Goal: Task Accomplishment & Management: Manage account settings

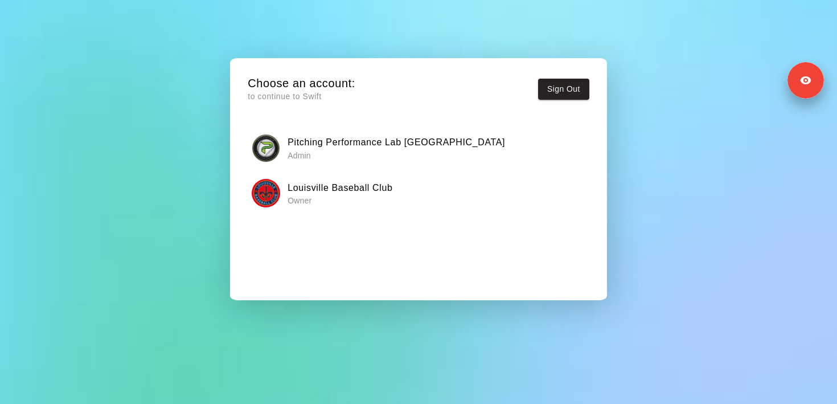
click at [335, 198] on p "Owner" at bounding box center [339, 200] width 105 height 11
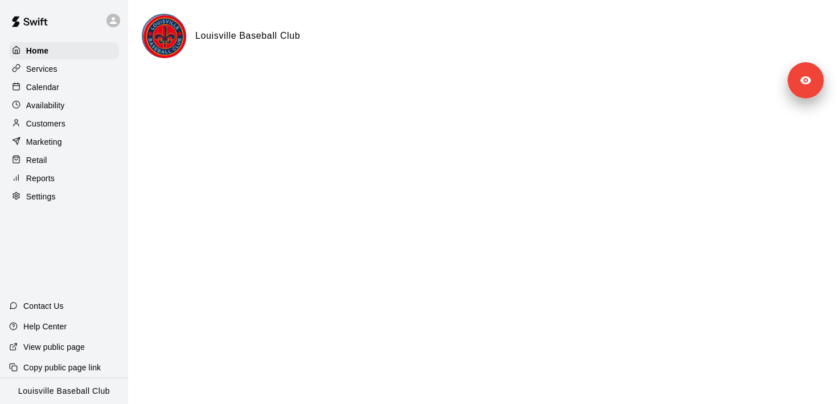
click at [73, 72] on div "Services" at bounding box center [64, 68] width 110 height 17
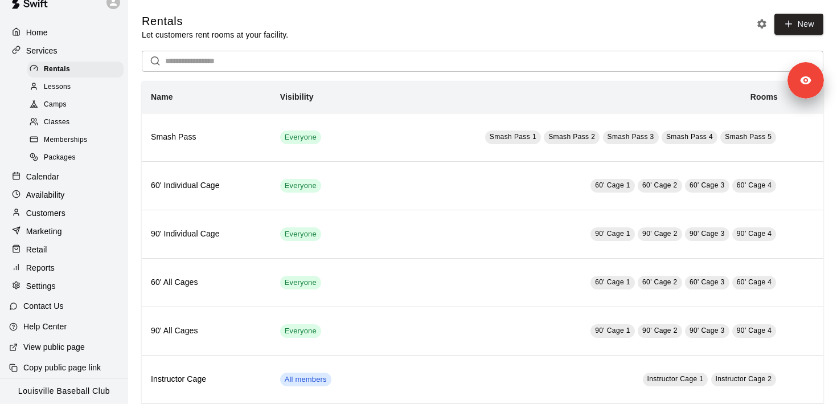
scroll to position [14, 0]
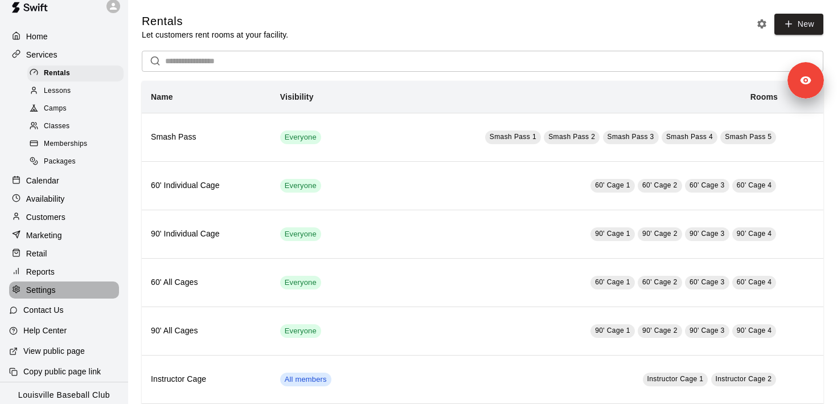
click at [69, 291] on div "Settings" at bounding box center [64, 289] width 110 height 17
select select "**"
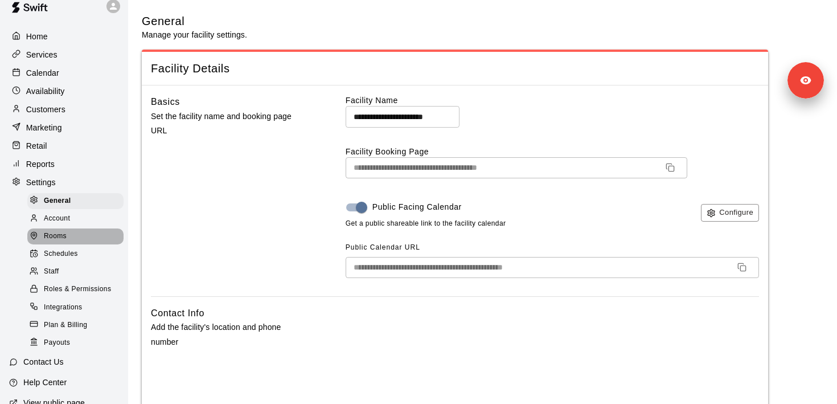
click at [75, 238] on div "Rooms" at bounding box center [75, 236] width 96 height 16
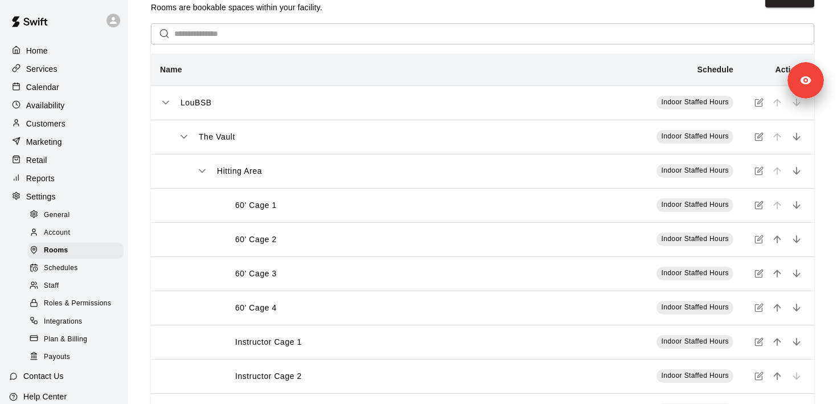
click at [113, 23] on icon at bounding box center [113, 20] width 10 height 10
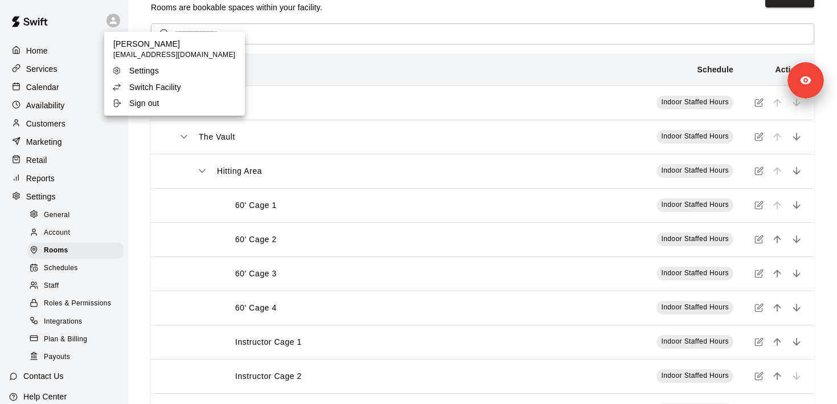
click at [372, 183] on div at bounding box center [418, 202] width 837 height 404
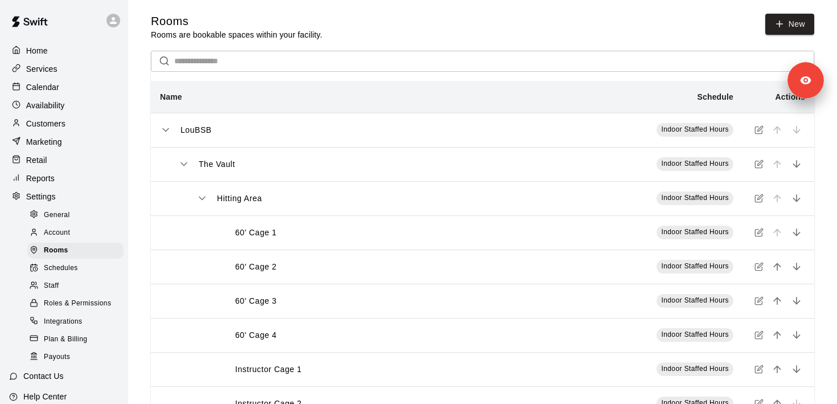
click at [103, 29] on div at bounding box center [64, 20] width 128 height 41
click at [106, 24] on div at bounding box center [116, 20] width 24 height 23
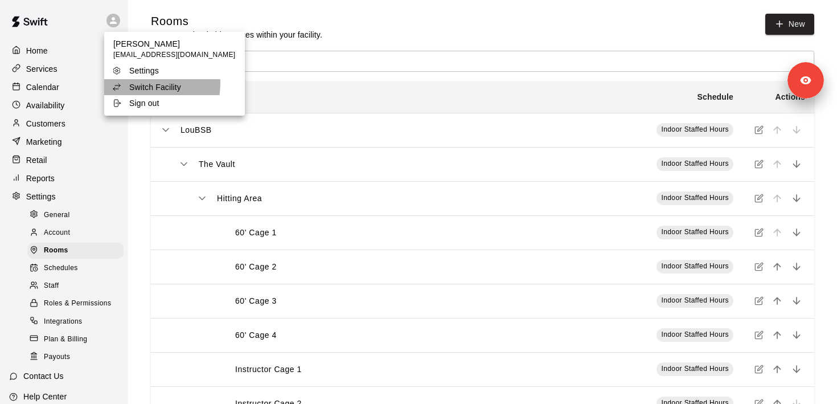
click at [132, 83] on p "Switch Facility" at bounding box center [155, 86] width 52 height 11
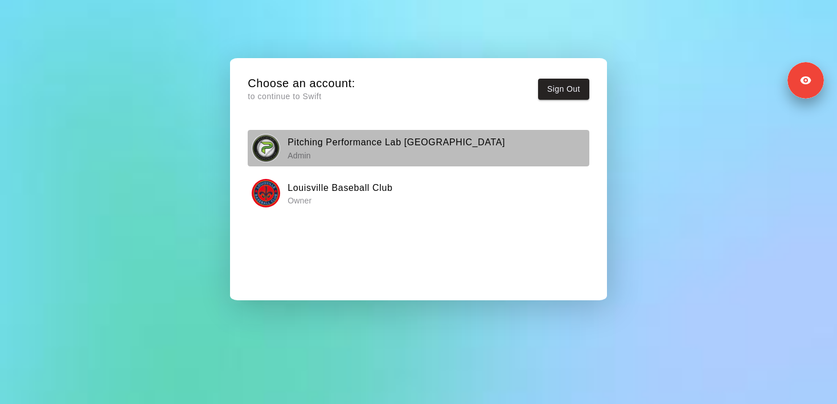
click at [339, 151] on p "Admin" at bounding box center [395, 155] width 217 height 11
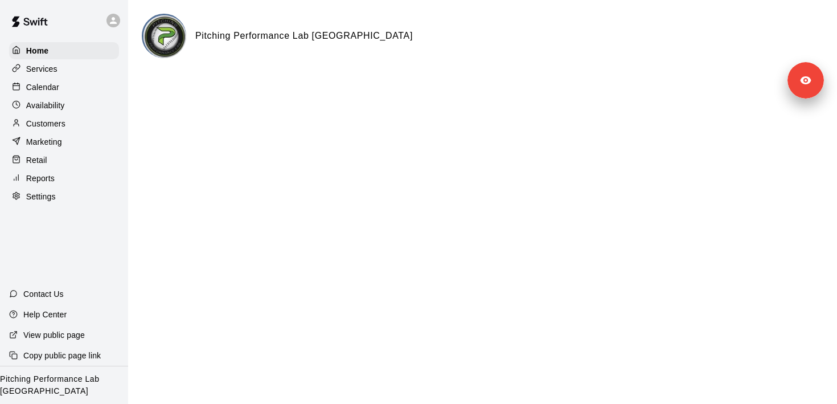
click at [69, 190] on div "Settings" at bounding box center [64, 196] width 110 height 17
select select "**"
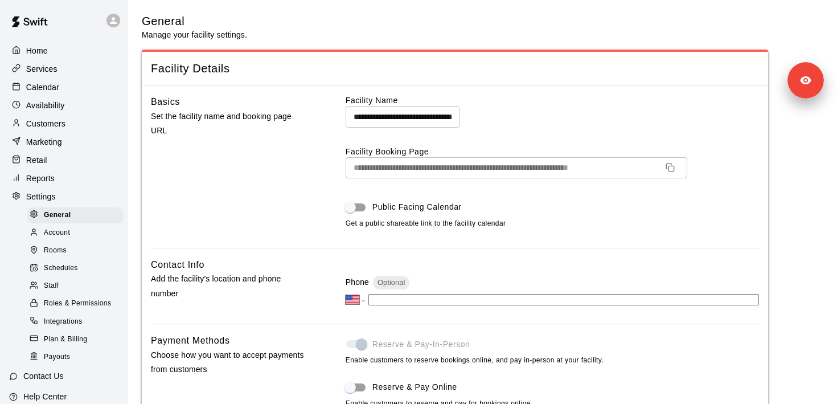
scroll to position [2320, 0]
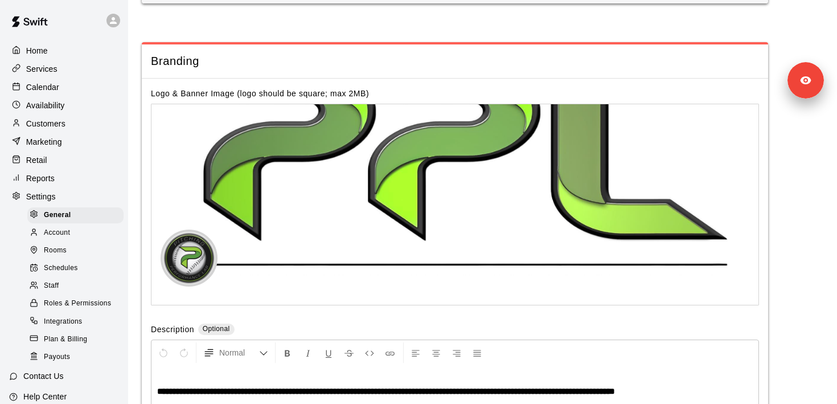
click at [70, 251] on div "Rooms" at bounding box center [75, 251] width 96 height 16
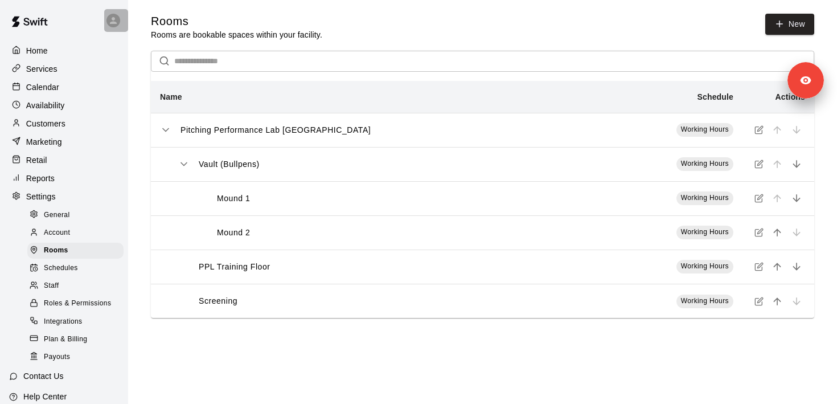
click at [107, 18] on div at bounding box center [113, 21] width 14 height 14
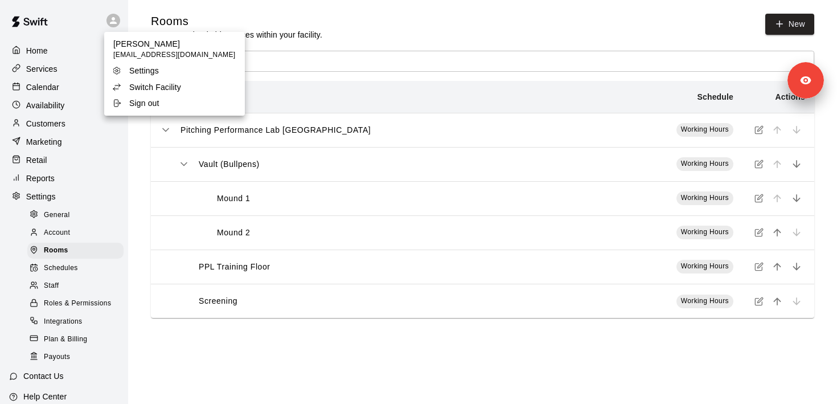
click at [152, 87] on p "Switch Facility" at bounding box center [155, 86] width 52 height 11
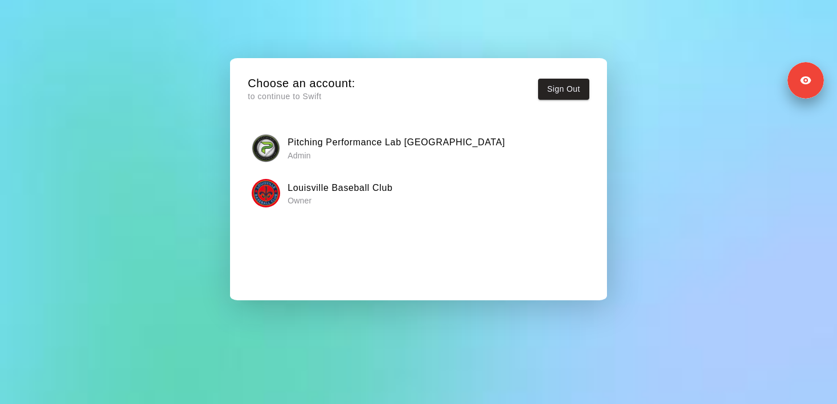
click at [311, 192] on h6 "Louisville Baseball Club" at bounding box center [339, 187] width 105 height 15
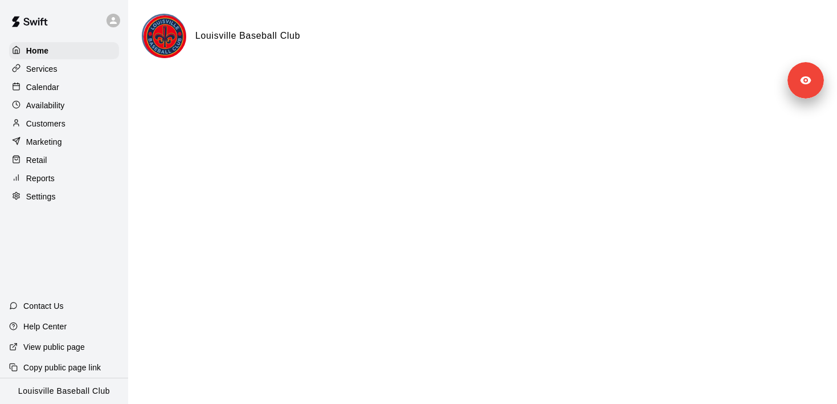
click at [51, 203] on div "Settings" at bounding box center [64, 196] width 110 height 17
select select "**"
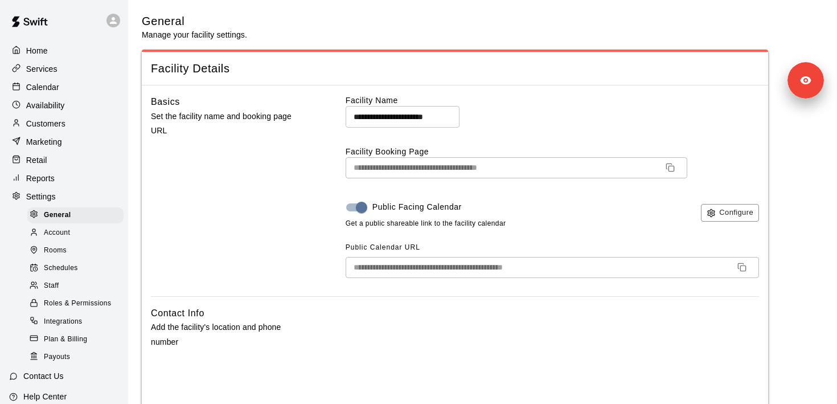
click at [79, 246] on div "Rooms" at bounding box center [75, 251] width 96 height 16
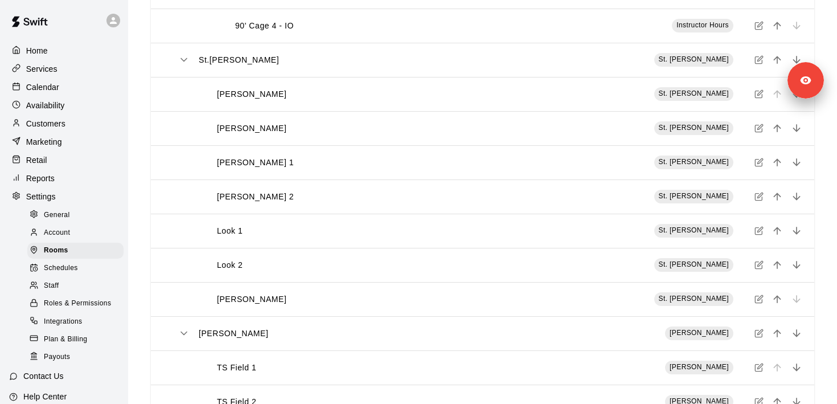
scroll to position [1571, 0]
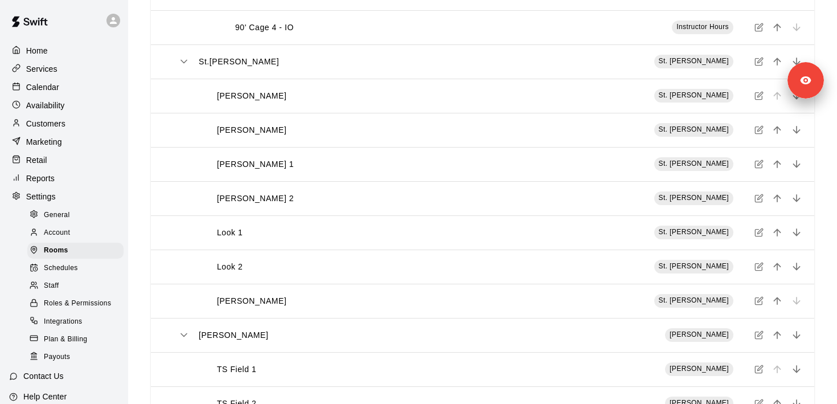
click at [763, 272] on button "simple table" at bounding box center [758, 266] width 15 height 15
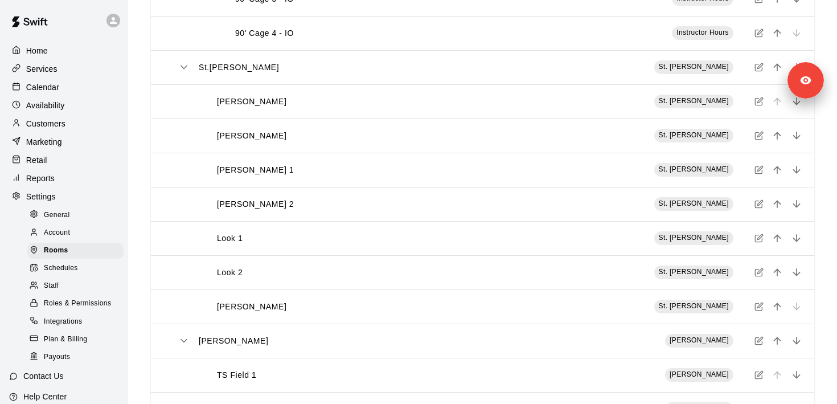
scroll to position [1560, 0]
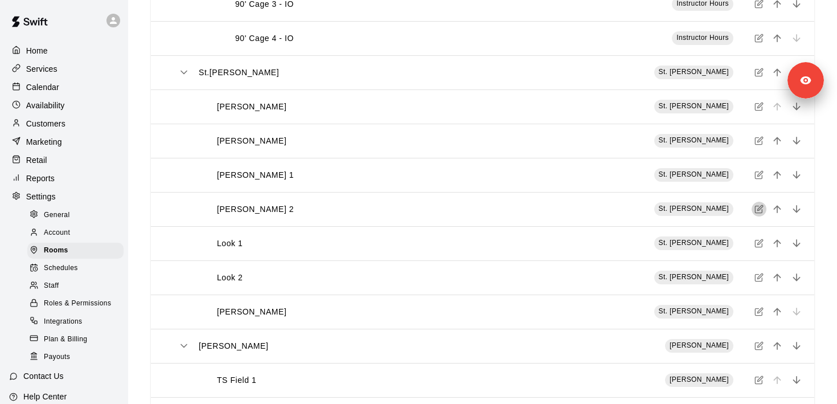
click at [759, 215] on button "simple table" at bounding box center [758, 209] width 15 height 15
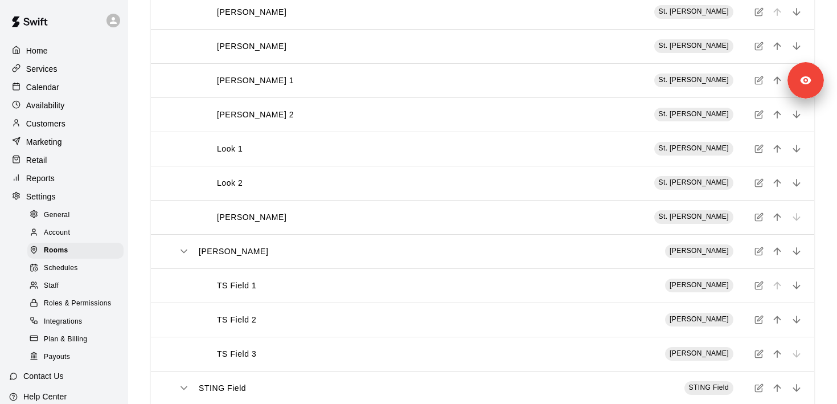
scroll to position [1671, 0]
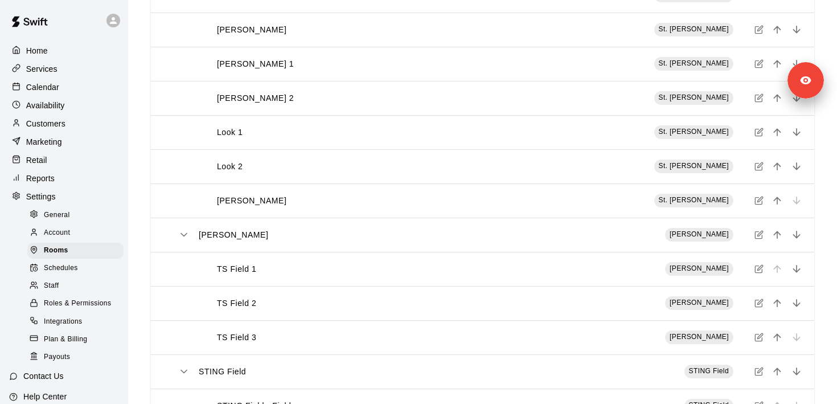
click at [759, 166] on icon "simple table" at bounding box center [758, 166] width 9 height 9
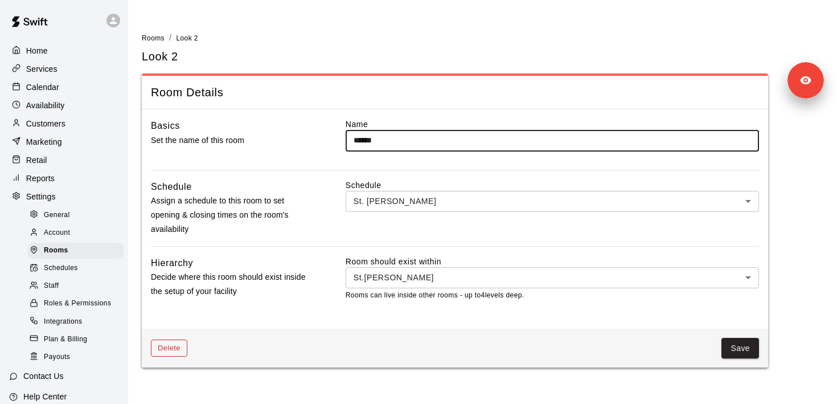
click at [173, 349] on button "Delete" at bounding box center [169, 348] width 36 height 18
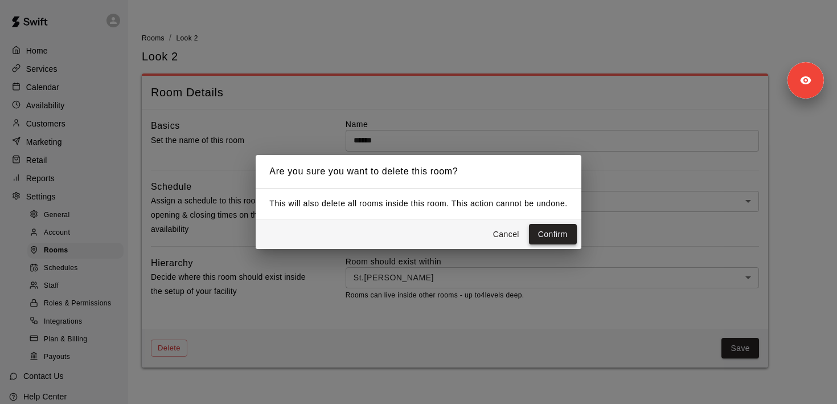
click at [540, 232] on button "Confirm" at bounding box center [553, 234] width 48 height 21
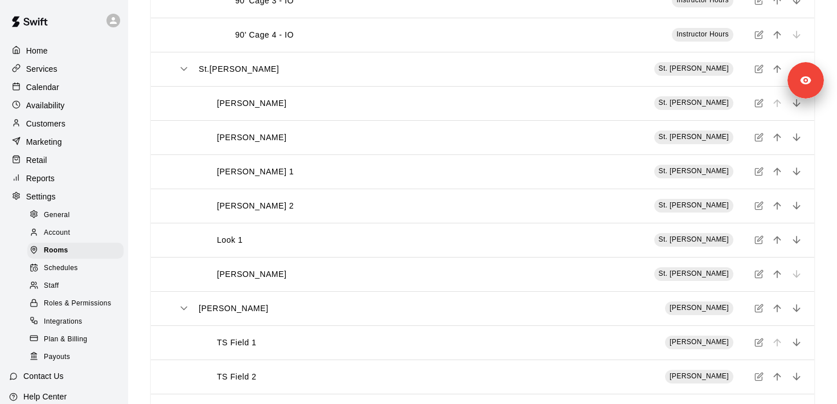
scroll to position [1562, 0]
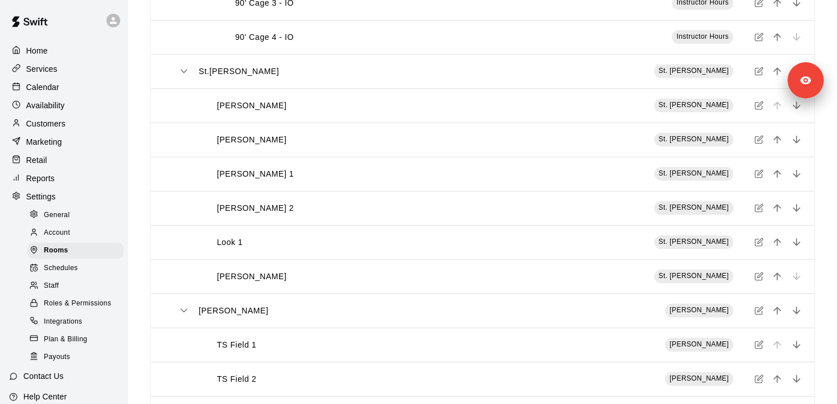
click at [763, 214] on button "simple table" at bounding box center [758, 207] width 15 height 15
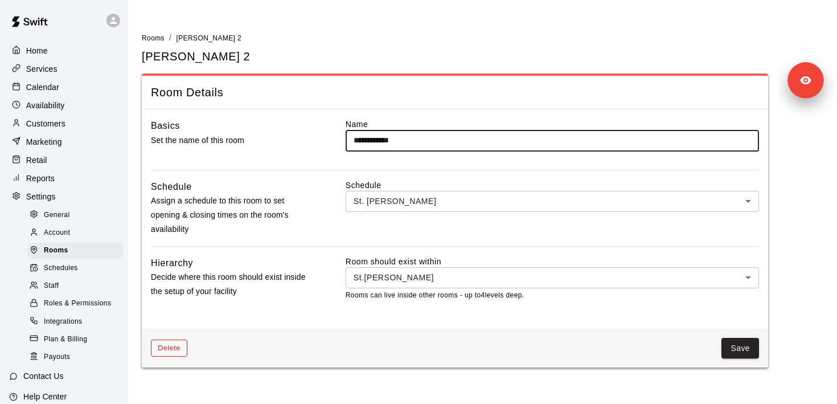
click at [175, 351] on button "Delete" at bounding box center [169, 348] width 36 height 18
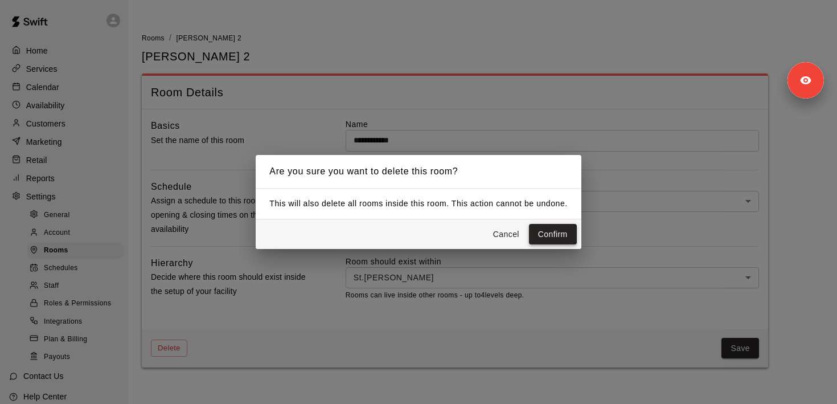
click at [540, 231] on button "Confirm" at bounding box center [553, 234] width 48 height 21
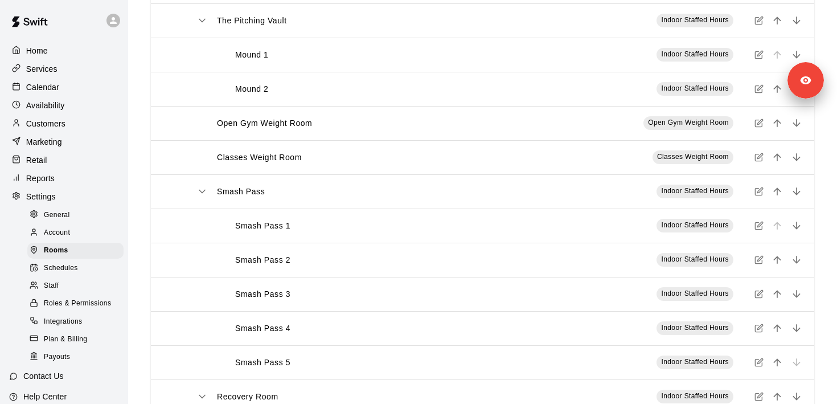
scroll to position [814, 0]
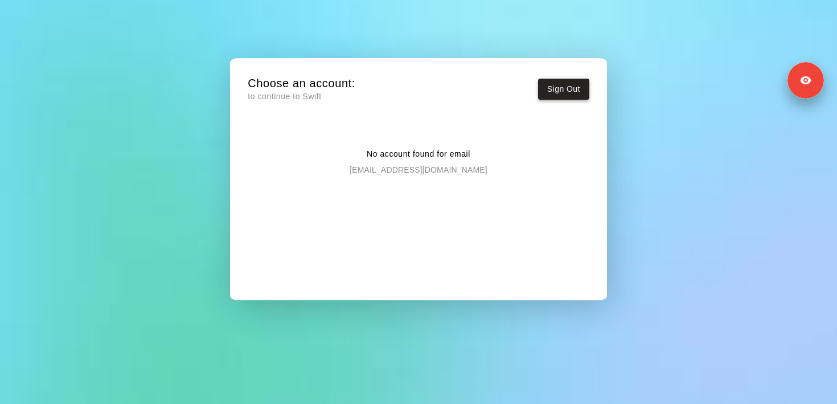
click at [577, 92] on button "Sign Out" at bounding box center [563, 89] width 51 height 21
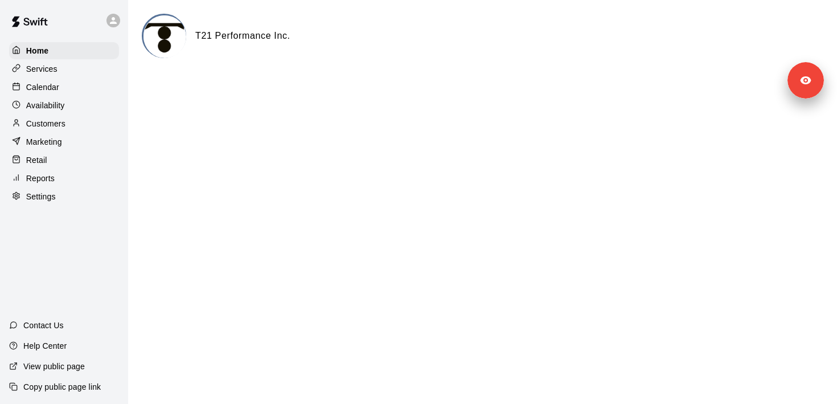
click at [43, 74] on p "Services" at bounding box center [41, 68] width 31 height 11
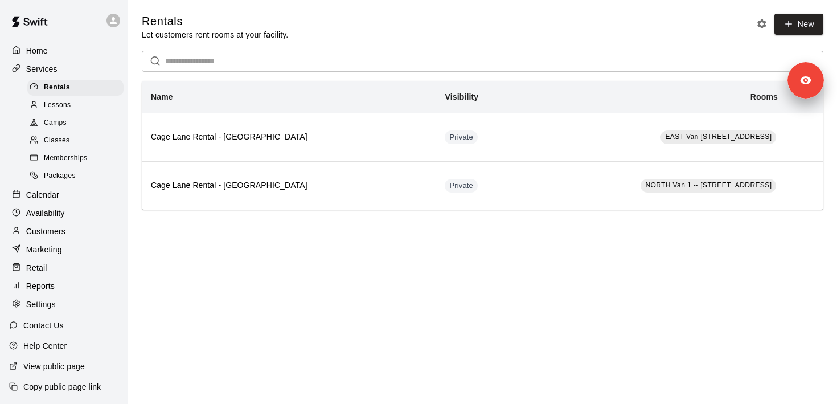
click at [71, 122] on div "Camps" at bounding box center [75, 123] width 96 height 16
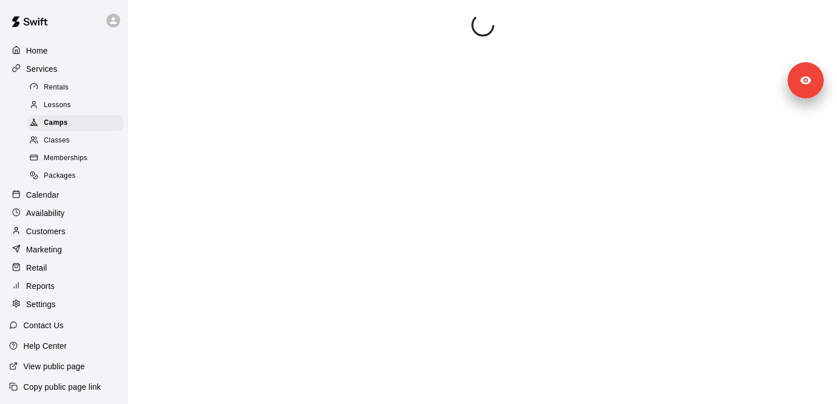
click at [71, 139] on div "Classes" at bounding box center [75, 141] width 96 height 16
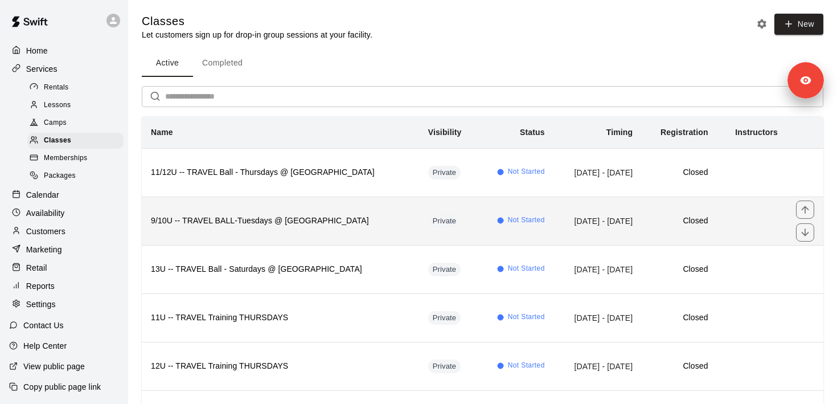
scroll to position [309, 0]
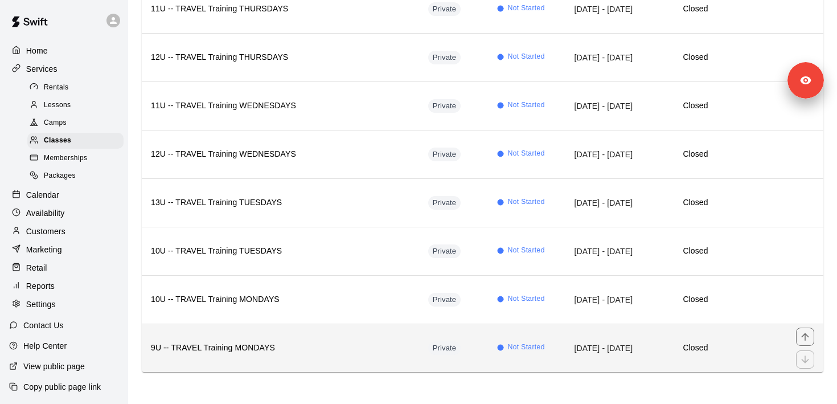
click at [278, 355] on th "9U -- TRAVEL Training MONDAYS" at bounding box center [280, 347] width 277 height 48
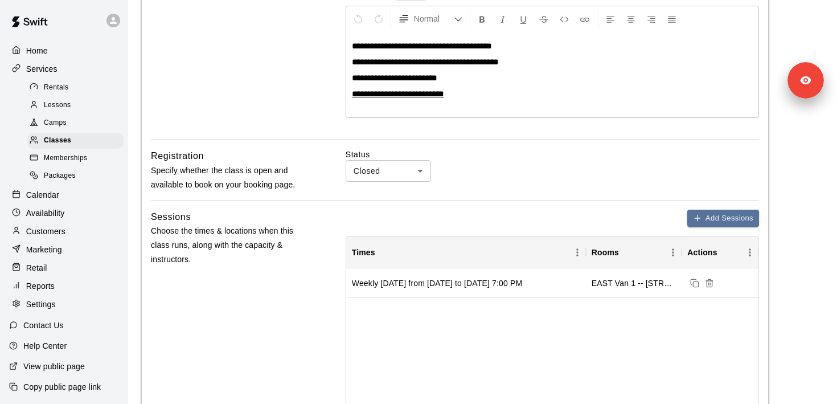
scroll to position [259, 0]
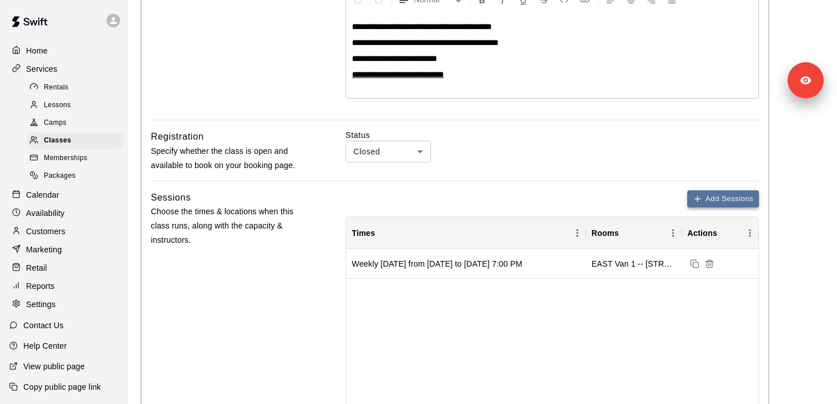
click at [720, 202] on button "Add Sessions" at bounding box center [723, 199] width 72 height 18
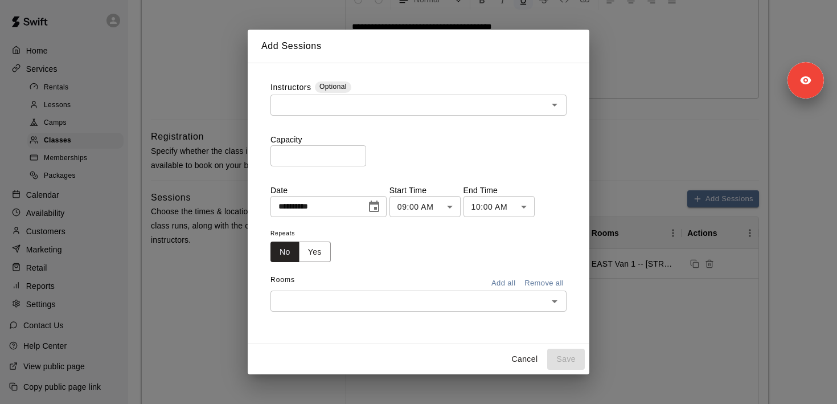
click at [516, 104] on input "text" at bounding box center [409, 105] width 270 height 14
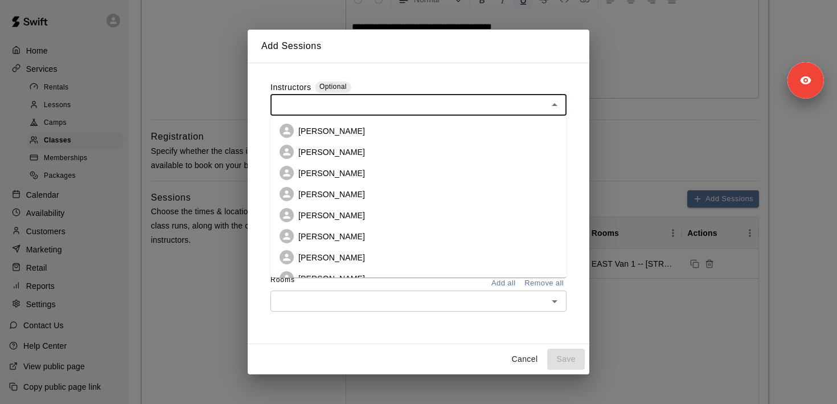
click at [511, 70] on div "**********" at bounding box center [419, 204] width 342 height 282
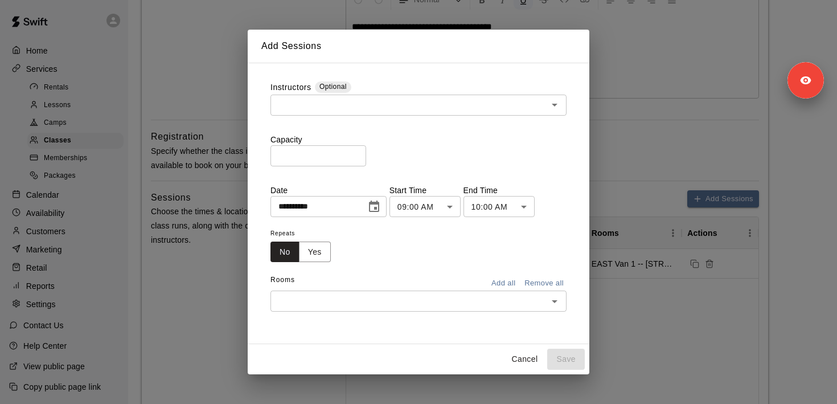
click at [518, 354] on button "Cancel" at bounding box center [524, 358] width 36 height 21
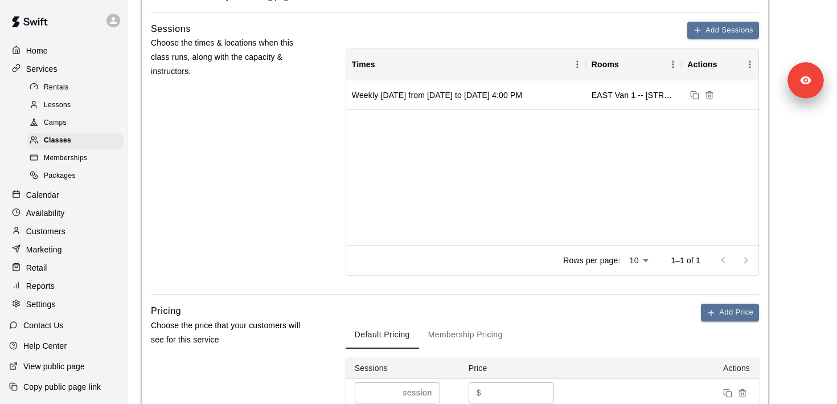
scroll to position [300, 0]
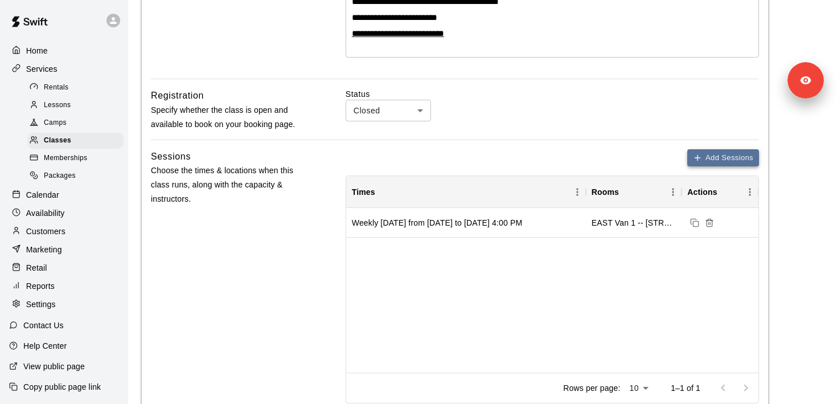
click at [708, 156] on button "Add Sessions" at bounding box center [723, 158] width 72 height 18
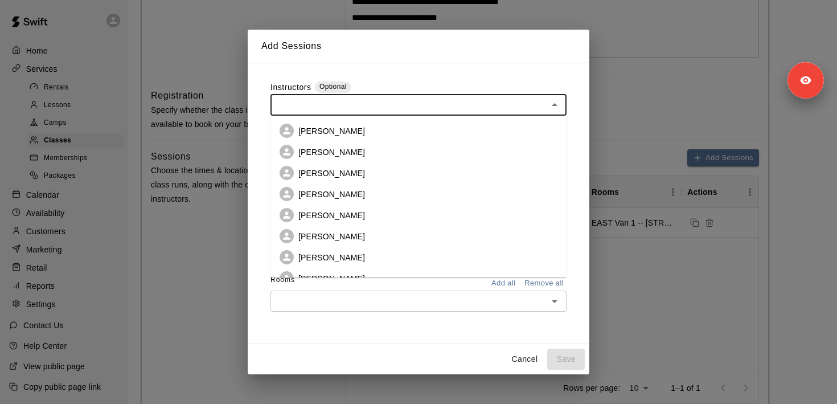
click at [373, 102] on input "text" at bounding box center [409, 105] width 270 height 14
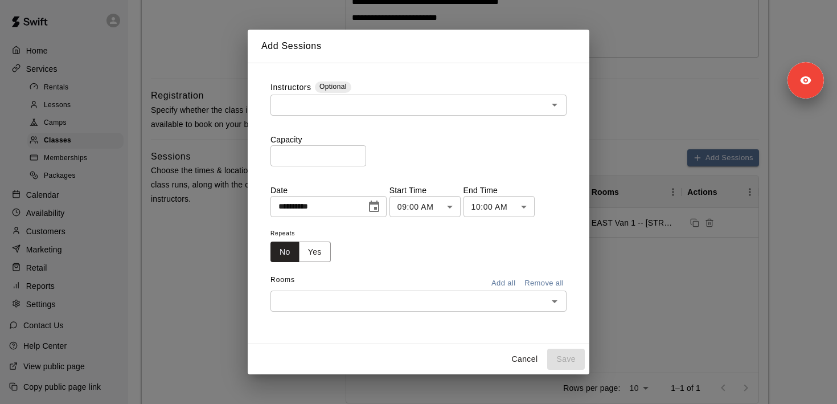
click at [434, 47] on h2 "Add Sessions" at bounding box center [419, 46] width 342 height 33
click at [356, 207] on input "**********" at bounding box center [314, 206] width 88 height 21
click at [378, 208] on icon "Choose date, selected date is Aug 13, 2025" at bounding box center [374, 205] width 10 height 11
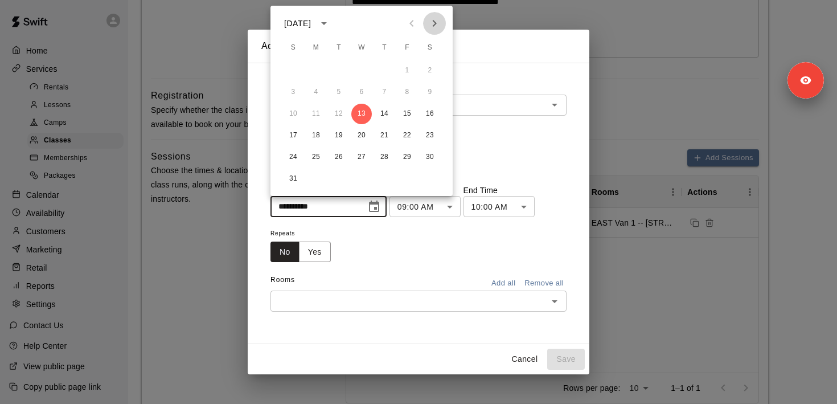
click at [434, 24] on icon "Next month" at bounding box center [435, 23] width 4 height 7
click at [650, 139] on div "**********" at bounding box center [418, 202] width 837 height 404
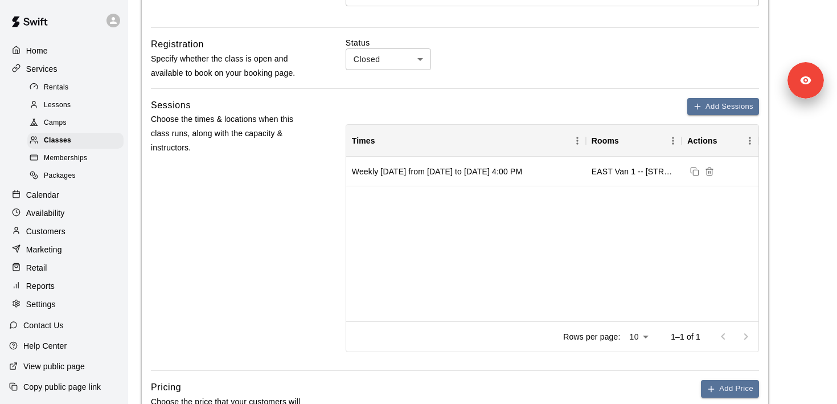
scroll to position [351, 0]
click at [706, 108] on button "Add Sessions" at bounding box center [723, 107] width 72 height 18
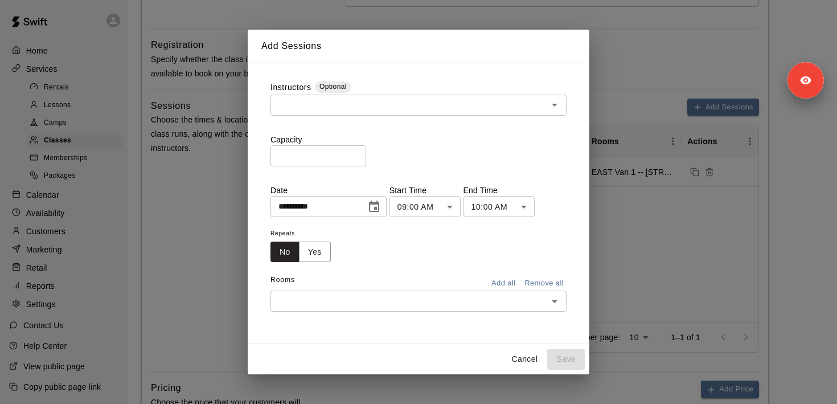
click at [378, 202] on icon "Choose date, selected date is Aug 13, 2025" at bounding box center [374, 205] width 10 height 11
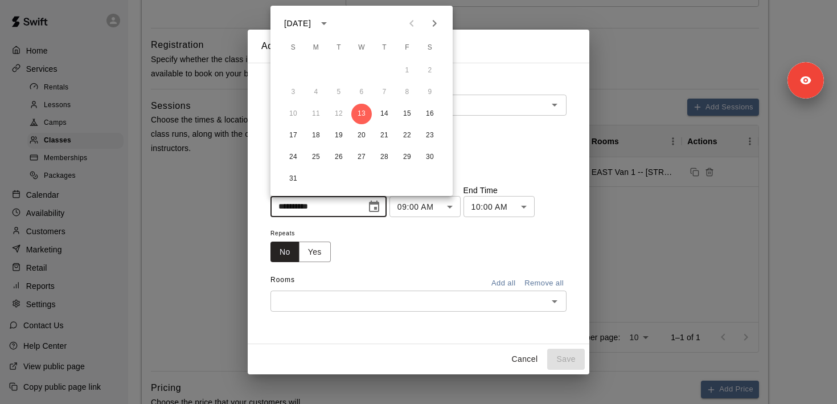
click at [432, 25] on icon "Next month" at bounding box center [435, 24] width 14 height 14
click at [414, 22] on icon "Previous month" at bounding box center [412, 24] width 14 height 14
click at [317, 139] on button "20" at bounding box center [316, 135] width 20 height 20
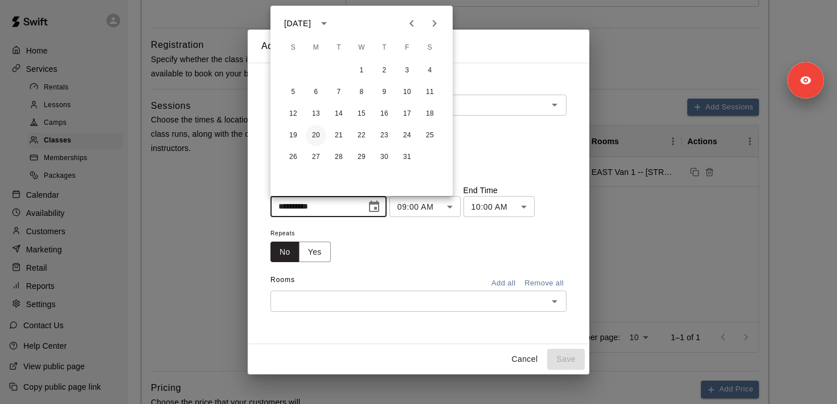
type input "**********"
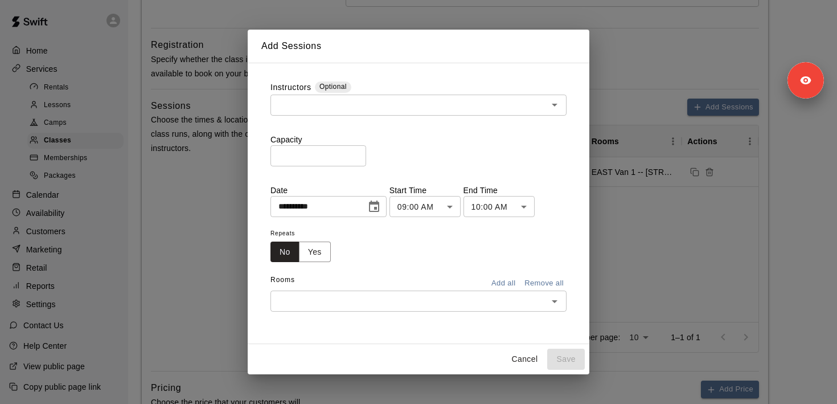
click at [438, 208] on body "**********" at bounding box center [418, 242] width 837 height 1186
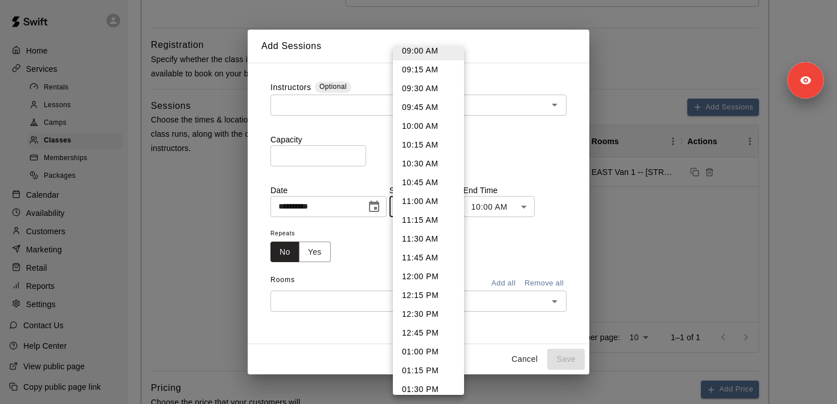
scroll to position [836, 0]
click at [549, 260] on div at bounding box center [418, 202] width 837 height 404
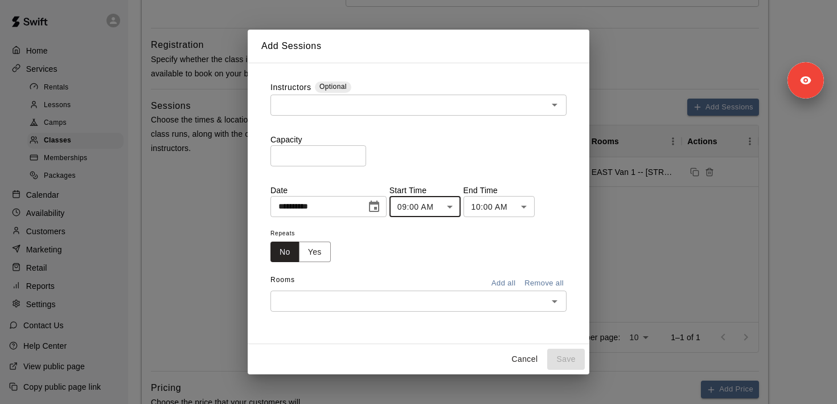
click at [524, 358] on button "Cancel" at bounding box center [524, 358] width 36 height 21
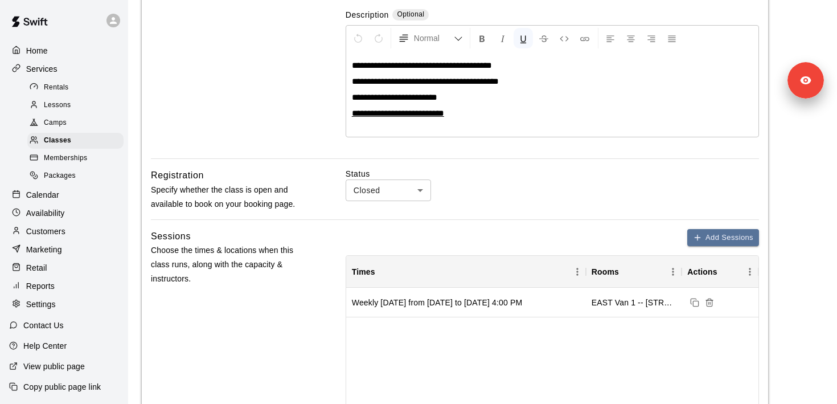
scroll to position [222, 0]
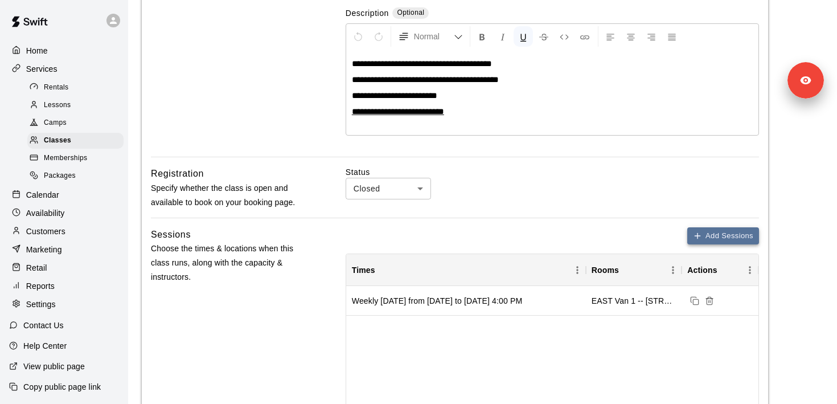
click at [724, 228] on button "Add Sessions" at bounding box center [723, 236] width 72 height 18
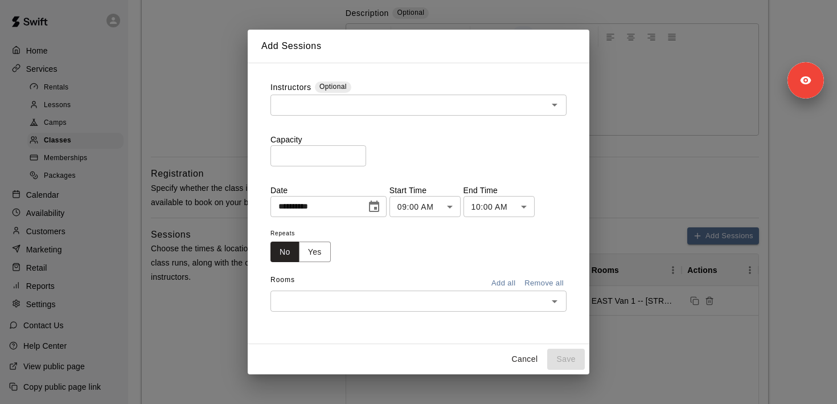
click at [442, 116] on div "Instructors Optional ​" at bounding box center [418, 107] width 296 height 52
click at [429, 106] on input "text" at bounding box center [409, 105] width 270 height 14
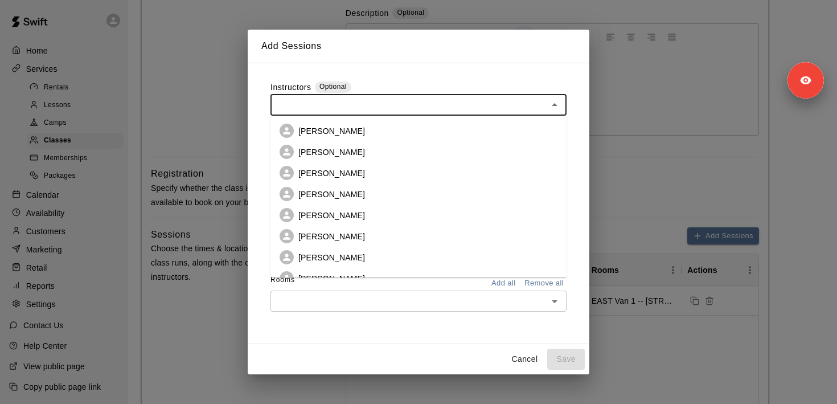
click at [425, 74] on div "**********" at bounding box center [418, 203] width 314 height 262
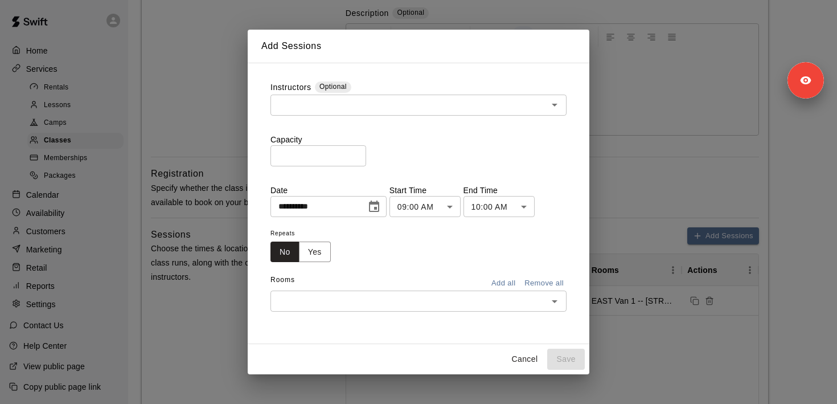
click at [380, 204] on icon "Choose date, selected date is Aug 13, 2025" at bounding box center [374, 207] width 14 height 14
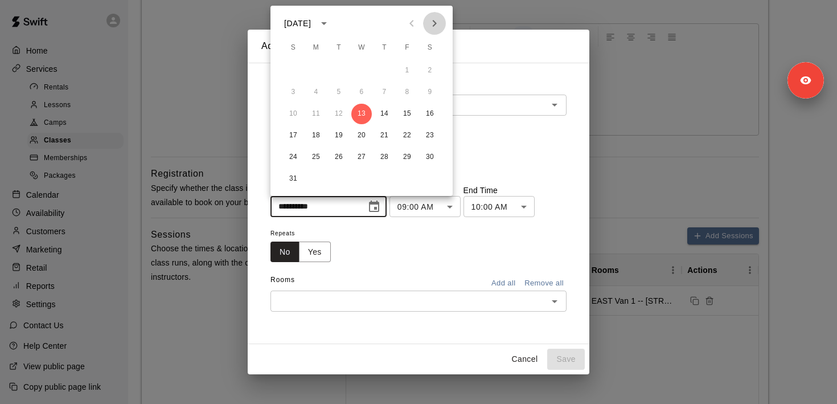
click at [439, 25] on icon "Next month" at bounding box center [435, 24] width 14 height 14
click at [319, 137] on button "20" at bounding box center [316, 135] width 20 height 20
type input "**********"
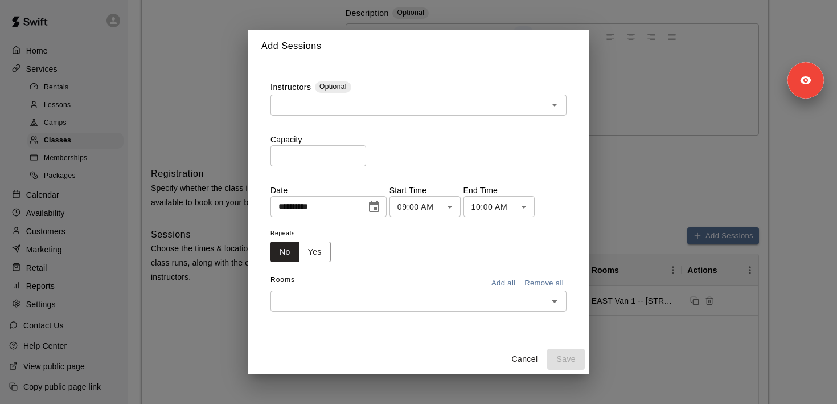
click at [428, 204] on body "**********" at bounding box center [418, 371] width 837 height 1186
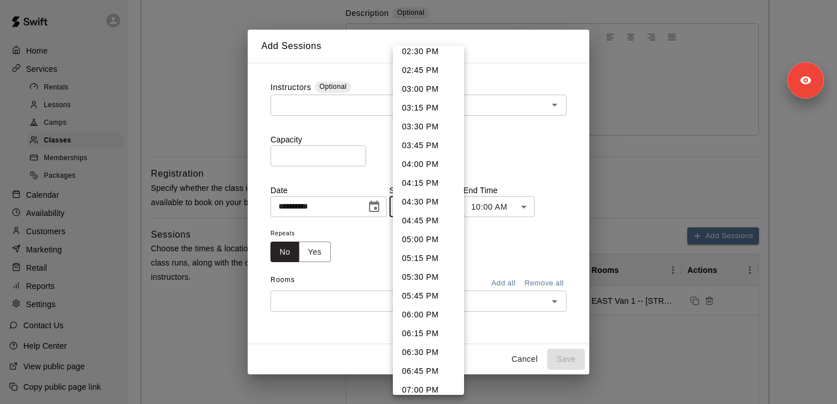
scroll to position [1098, 0]
click at [425, 164] on li "04:00 PM" at bounding box center [428, 163] width 71 height 19
type input "********"
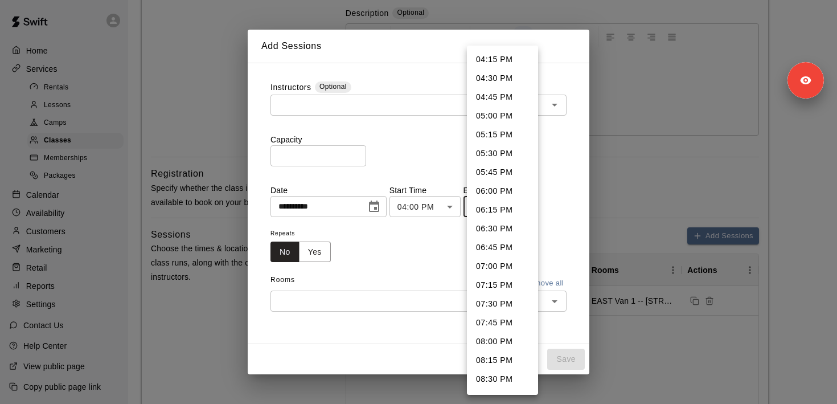
click at [492, 206] on body "**********" at bounding box center [418, 371] width 837 height 1186
click at [500, 193] on li "06:00 PM" at bounding box center [502, 191] width 71 height 19
type input "********"
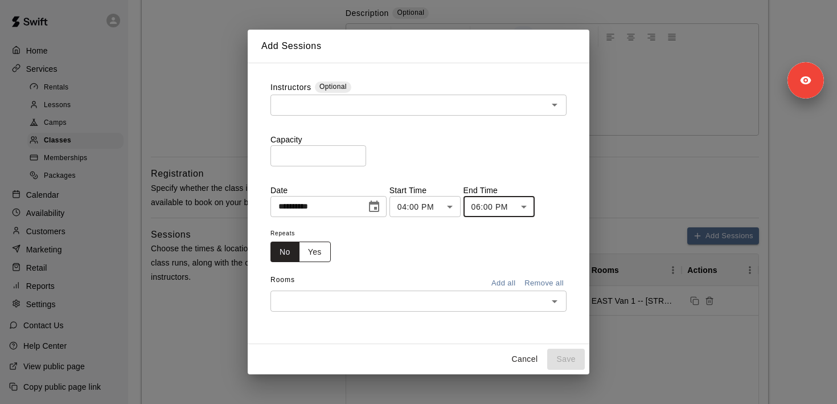
click at [315, 258] on button "Yes" at bounding box center [315, 251] width 32 height 21
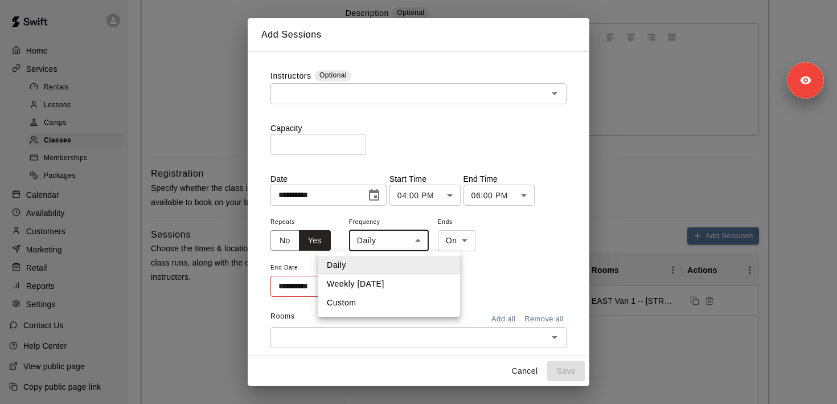
click at [381, 249] on body "**********" at bounding box center [418, 371] width 837 height 1186
click at [392, 275] on li "Weekly on Monday" at bounding box center [389, 283] width 142 height 19
type input "******"
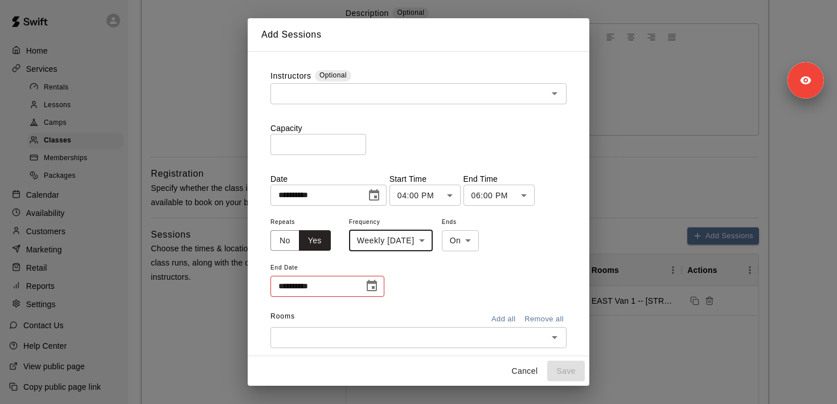
click at [367, 278] on button "Choose date" at bounding box center [371, 285] width 23 height 23
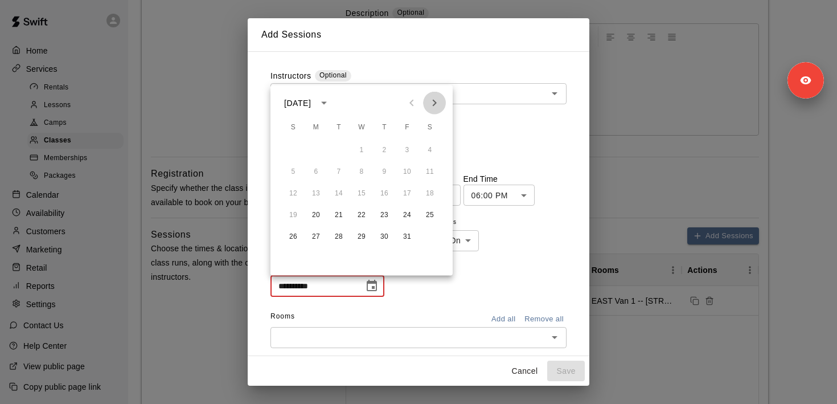
click at [434, 104] on icon "Next month" at bounding box center [435, 103] width 4 height 7
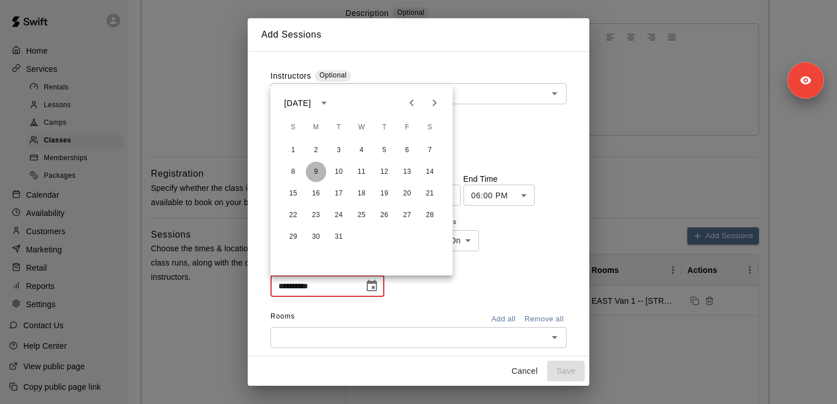
click at [317, 177] on button "9" at bounding box center [316, 172] width 20 height 20
type input "**********"
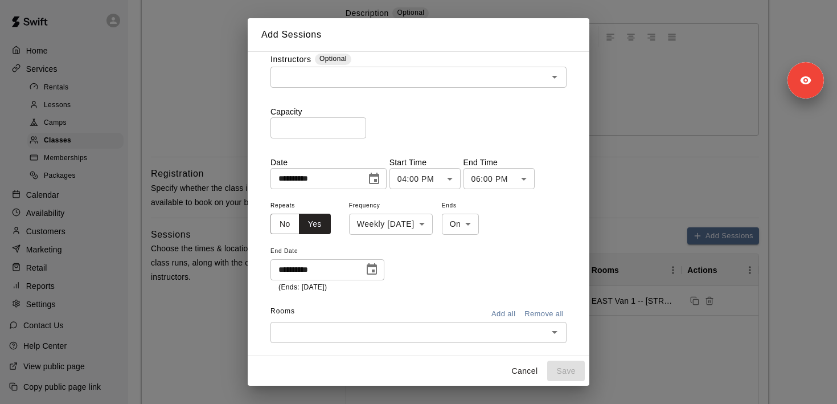
scroll to position [36, 0]
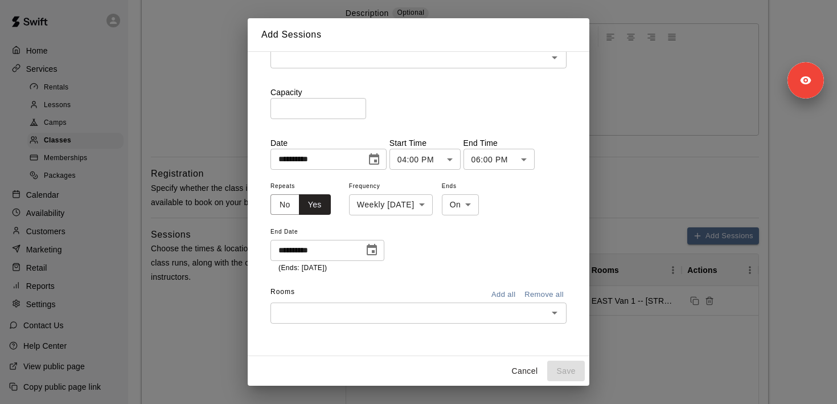
click at [376, 321] on div "​" at bounding box center [418, 312] width 296 height 21
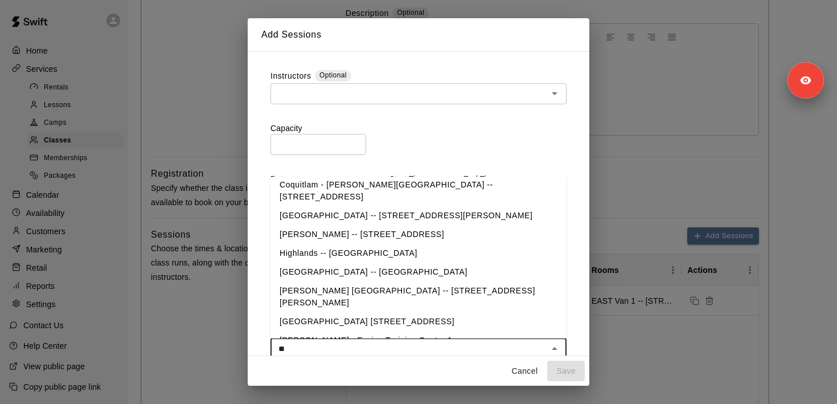
scroll to position [0, 0]
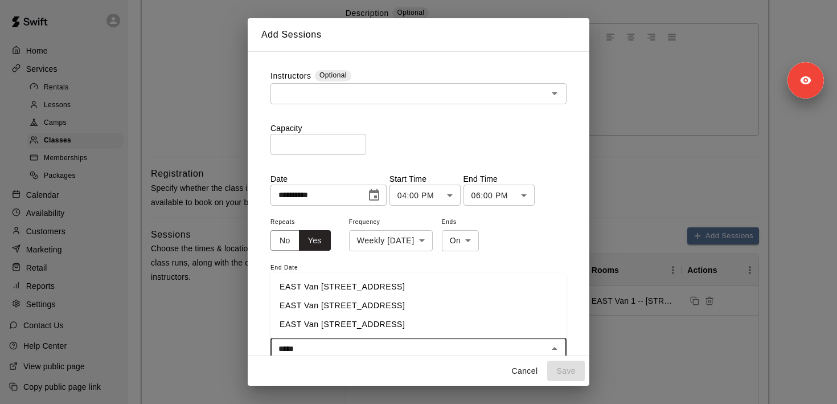
type input "******"
click at [402, 303] on li "EAST Van [STREET_ADDRESS]" at bounding box center [418, 305] width 296 height 19
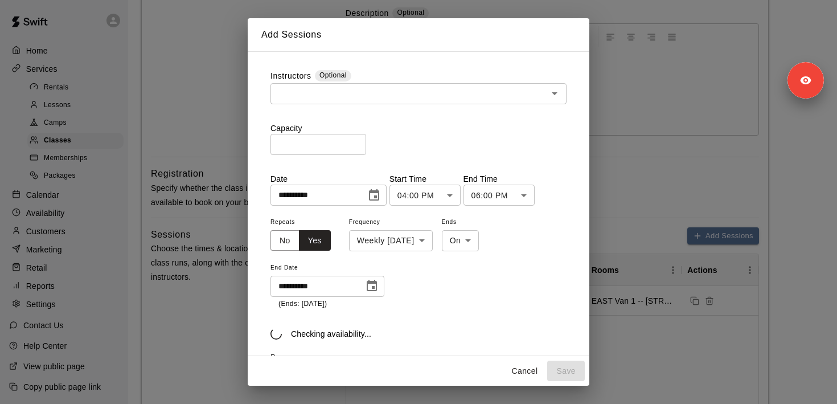
scroll to position [68, 0]
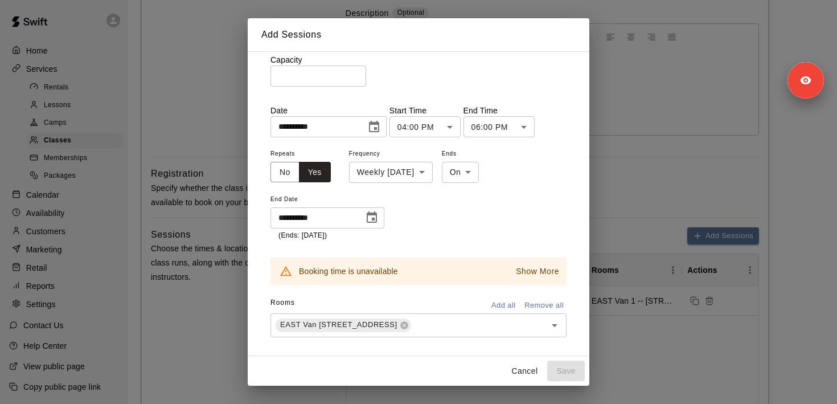
click at [527, 280] on div "Show More" at bounding box center [533, 271] width 58 height 20
click at [525, 266] on p "Show More" at bounding box center [537, 271] width 43 height 12
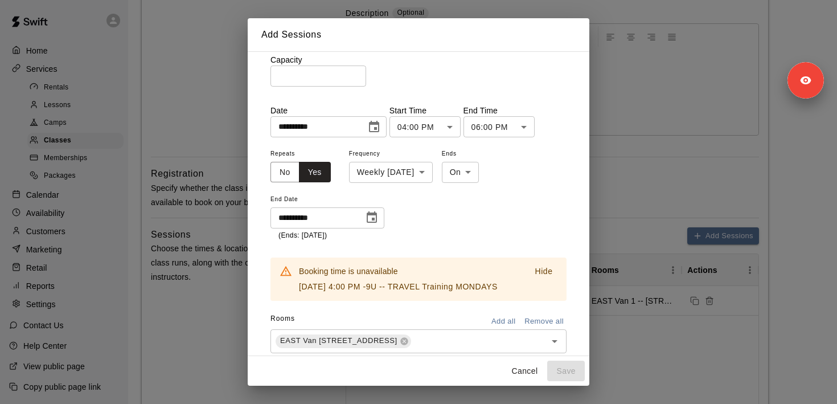
click at [519, 371] on button "Cancel" at bounding box center [524, 370] width 36 height 21
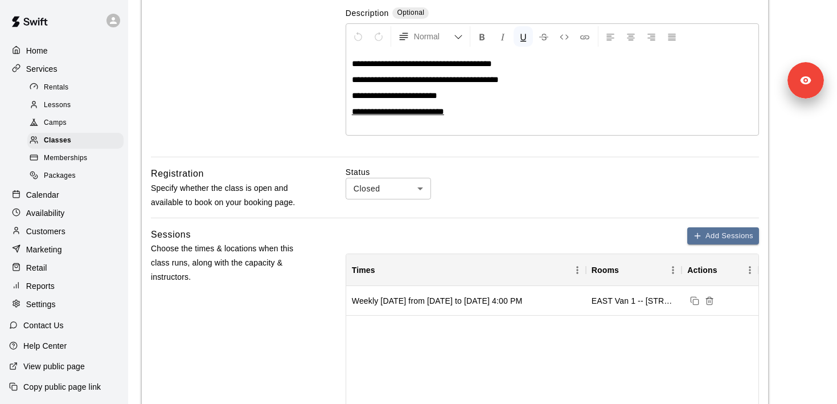
click at [67, 196] on div "Calendar" at bounding box center [64, 194] width 110 height 17
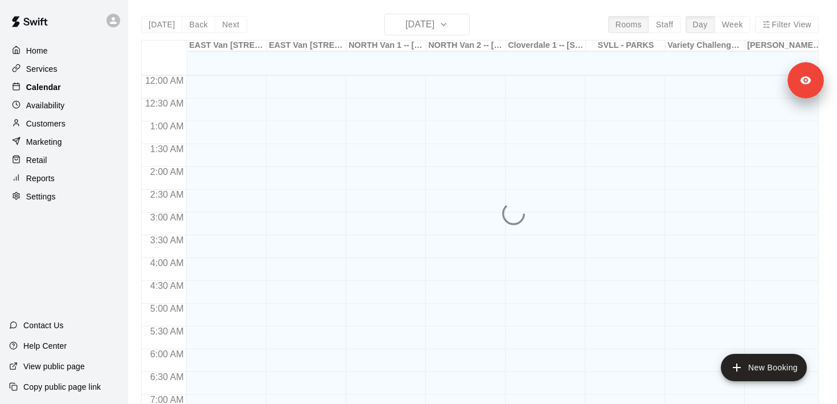
scroll to position [397, 0]
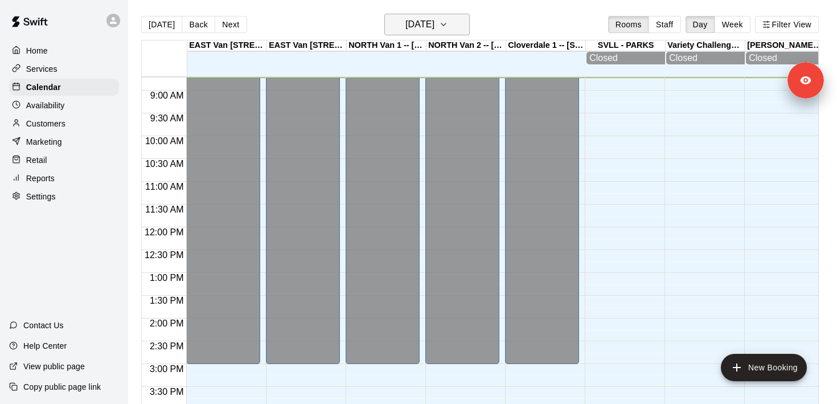
click at [409, 34] on button "[DATE]" at bounding box center [426, 25] width 85 height 22
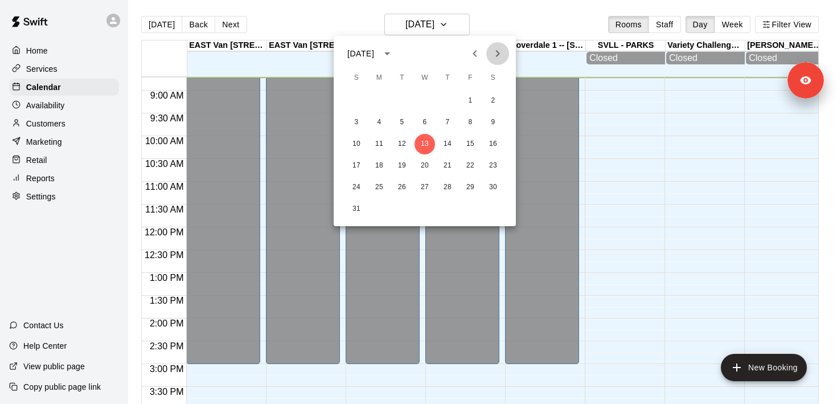
click at [494, 56] on icon "Next month" at bounding box center [498, 54] width 14 height 14
click at [376, 166] on button "20" at bounding box center [379, 165] width 20 height 20
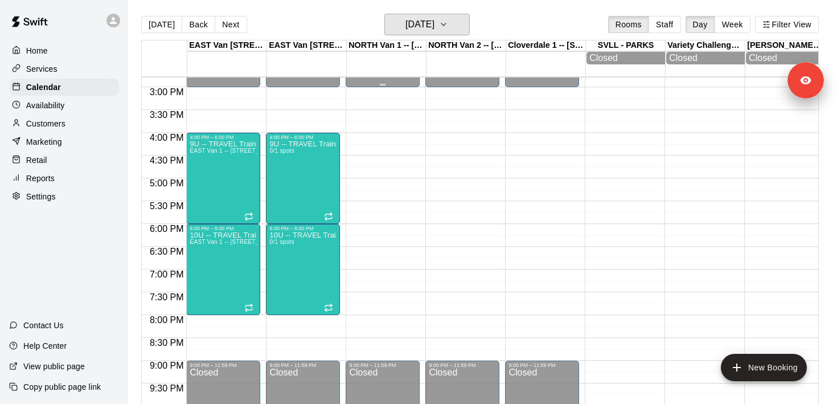
scroll to position [650, 0]
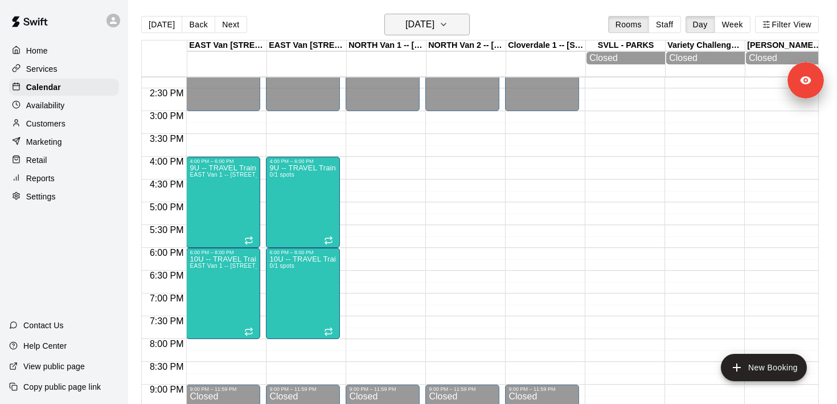
click at [420, 25] on h6 "Monday Oct 20" at bounding box center [419, 25] width 29 height 16
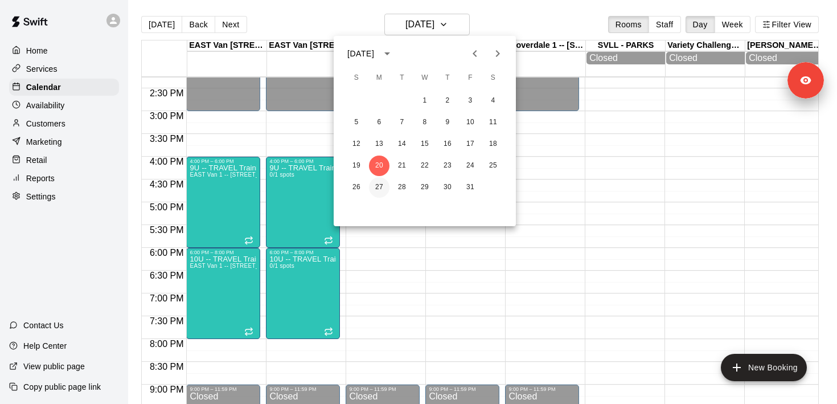
click at [379, 191] on button "27" at bounding box center [379, 187] width 20 height 20
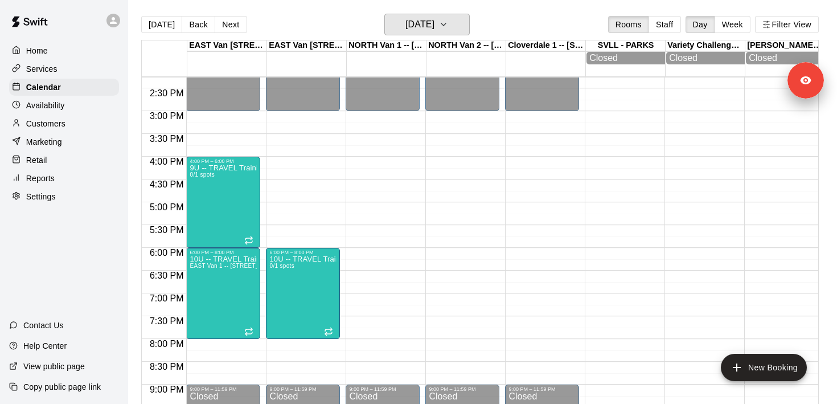
scroll to position [650, 0]
click at [237, 195] on div "9U -- TRAVEL Training MONDAYS 0/1 spots" at bounding box center [223, 365] width 67 height 404
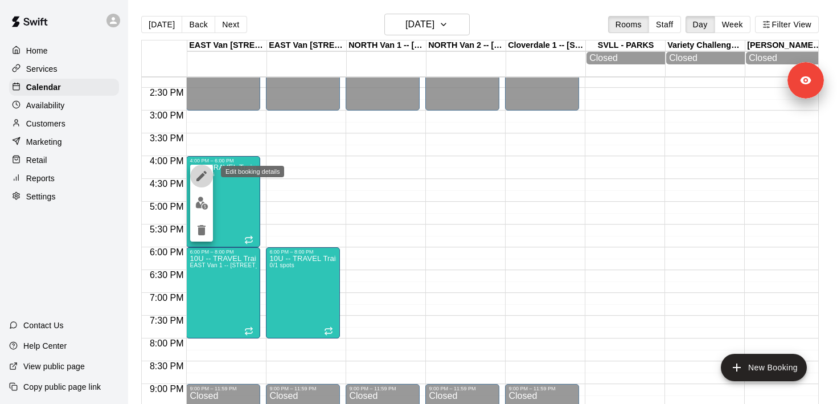
click at [203, 178] on icon "edit" at bounding box center [202, 176] width 14 height 14
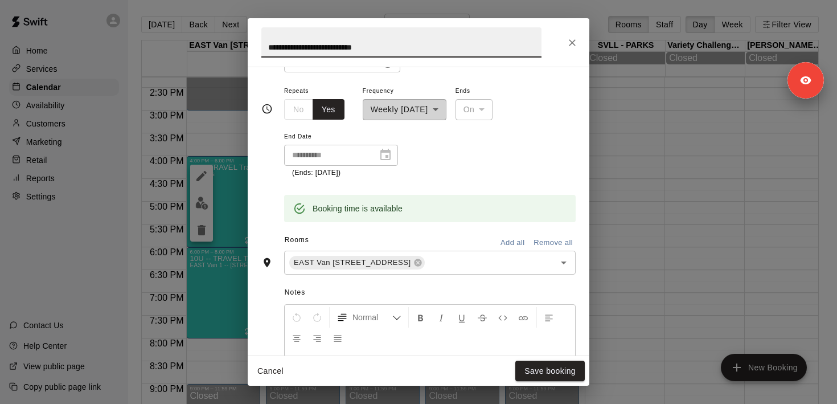
scroll to position [266, 0]
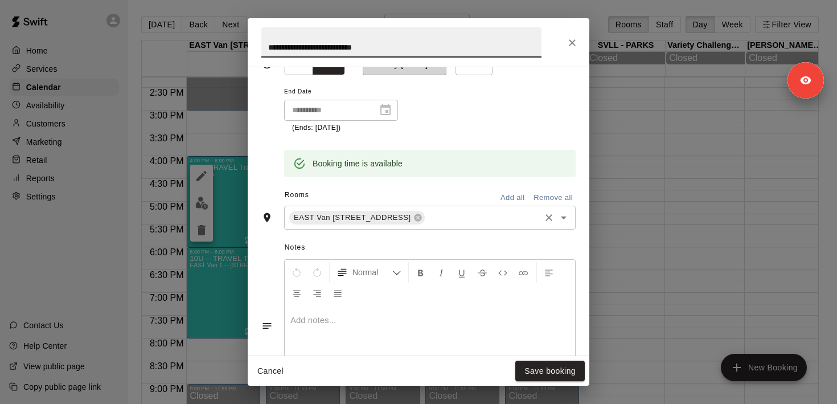
click at [487, 225] on div "EAST Van 1 -- 2696 Nootka St, Vancouver ​" at bounding box center [429, 218] width 291 height 24
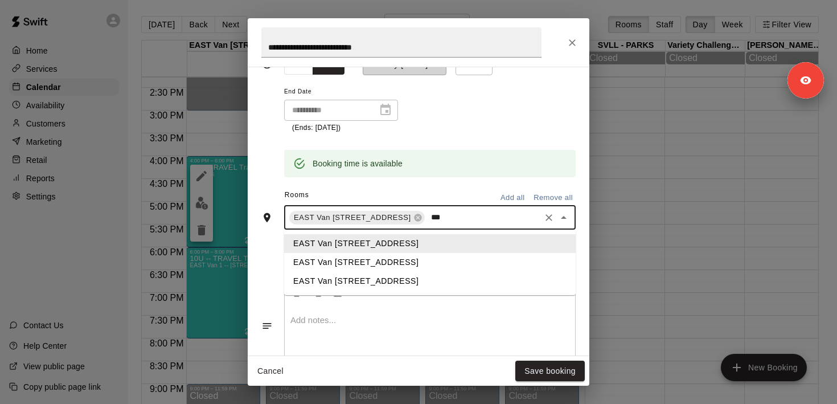
type input "****"
click at [451, 265] on li "EAST Van [STREET_ADDRESS]" at bounding box center [429, 262] width 291 height 19
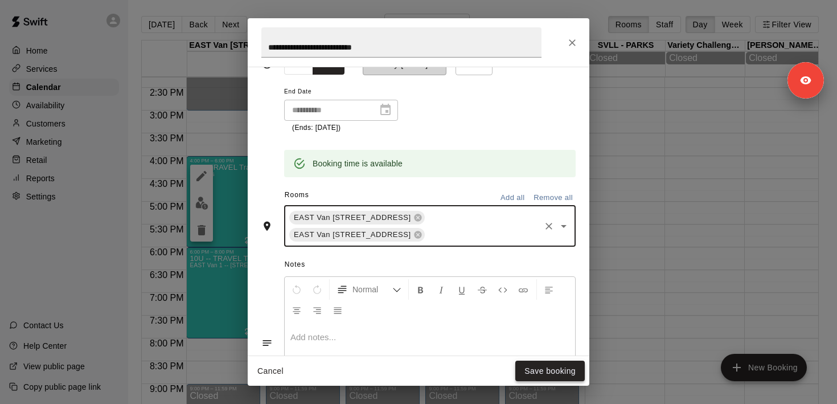
click at [529, 366] on button "Save booking" at bounding box center [549, 370] width 69 height 21
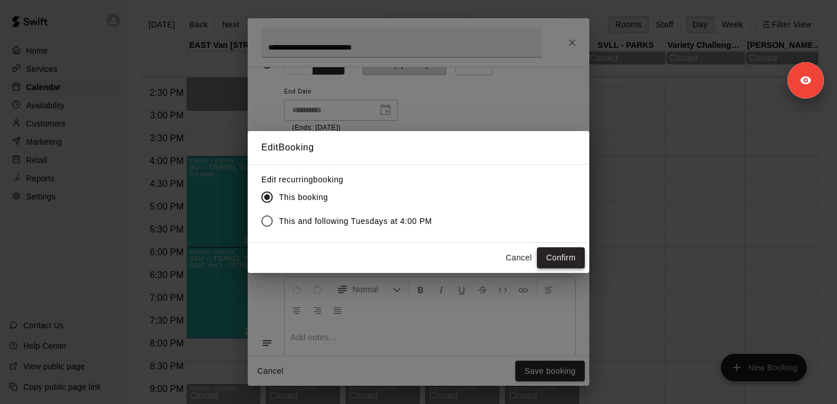
click at [554, 256] on button "Confirm" at bounding box center [561, 257] width 48 height 21
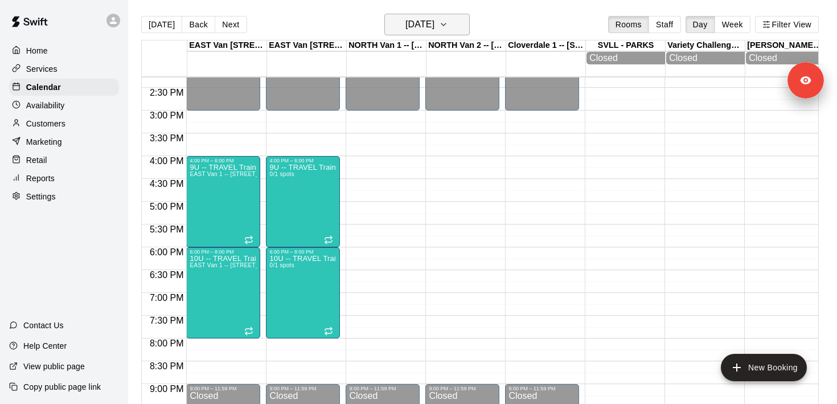
click at [418, 26] on h6 "Monday Oct 27" at bounding box center [419, 25] width 29 height 16
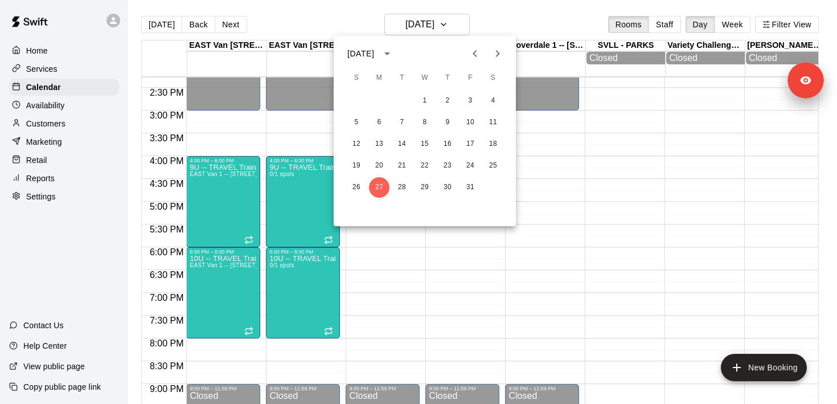
click at [504, 52] on icon "Next month" at bounding box center [498, 54] width 14 height 14
click at [375, 124] on button "3" at bounding box center [379, 122] width 20 height 20
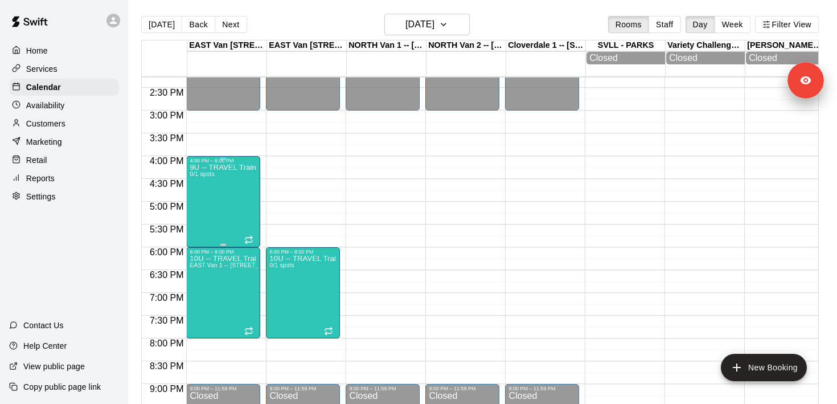
click at [248, 209] on div "9U -- TRAVEL Training MONDAYS 0/1 spots" at bounding box center [223, 365] width 67 height 404
click at [206, 179] on icon "edit" at bounding box center [202, 176] width 14 height 14
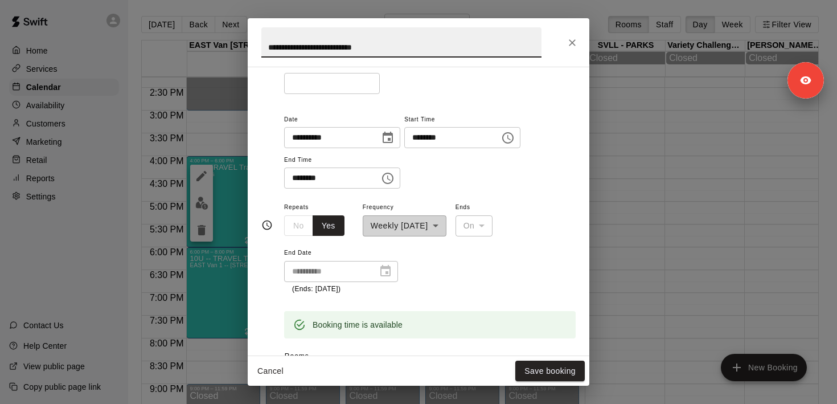
scroll to position [229, 0]
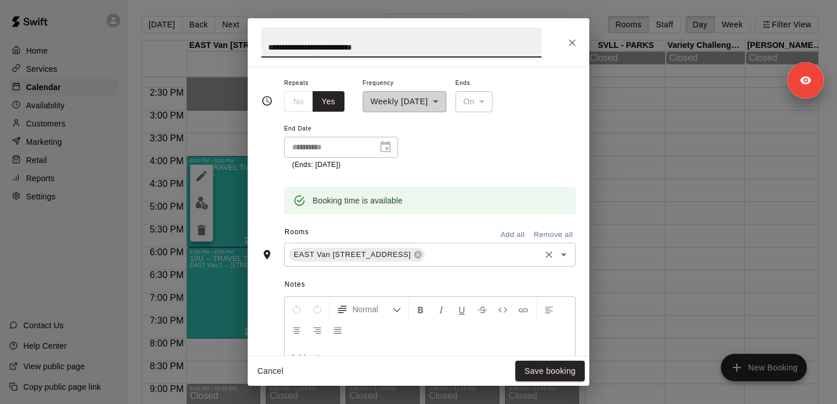
click at [480, 261] on div "EAST Van 1 -- 2696 Nootka St, Vancouver ​" at bounding box center [429, 255] width 291 height 24
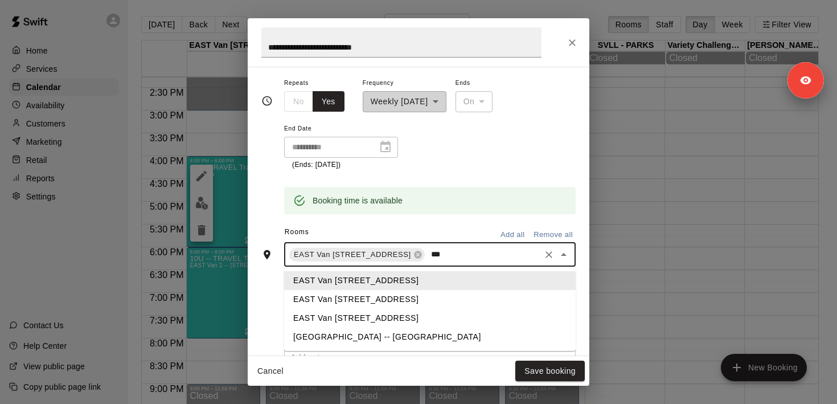
type input "****"
click at [461, 306] on li "EAST Van [STREET_ADDRESS]" at bounding box center [429, 299] width 291 height 19
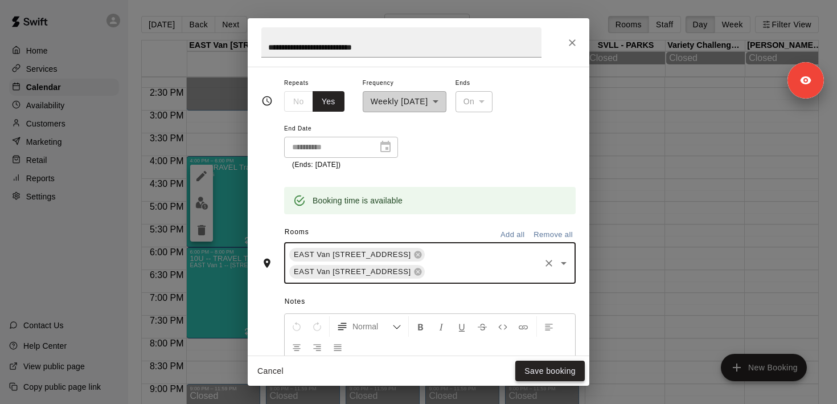
click at [538, 366] on button "Save booking" at bounding box center [549, 370] width 69 height 21
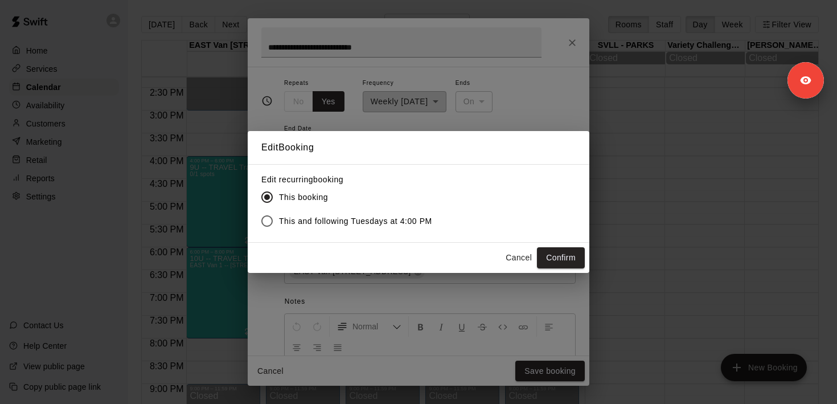
click at [368, 222] on span "This and following Tuesdays at 4:00 PM" at bounding box center [355, 221] width 153 height 12
click at [557, 261] on button "Confirm" at bounding box center [561, 257] width 48 height 21
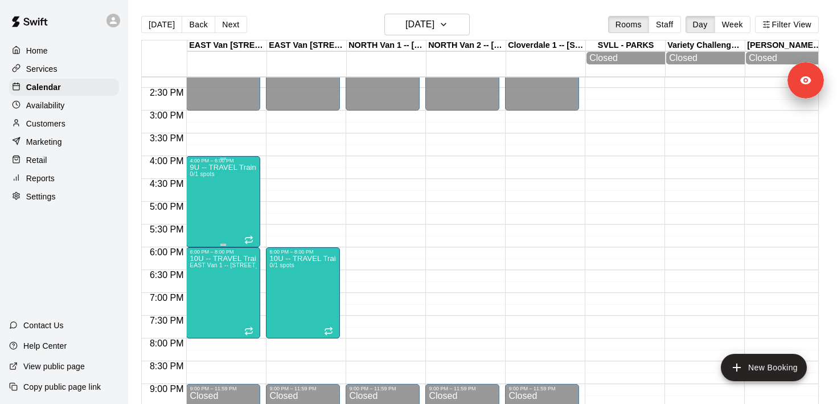
click at [218, 179] on div "9U -- TRAVEL Training MONDAYS 0/1 spots" at bounding box center [223, 365] width 67 height 404
click at [199, 176] on icon "edit" at bounding box center [201, 176] width 10 height 10
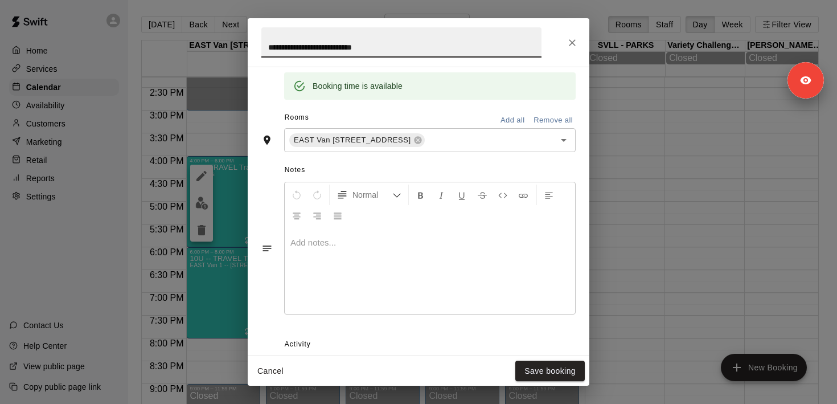
scroll to position [341, 0]
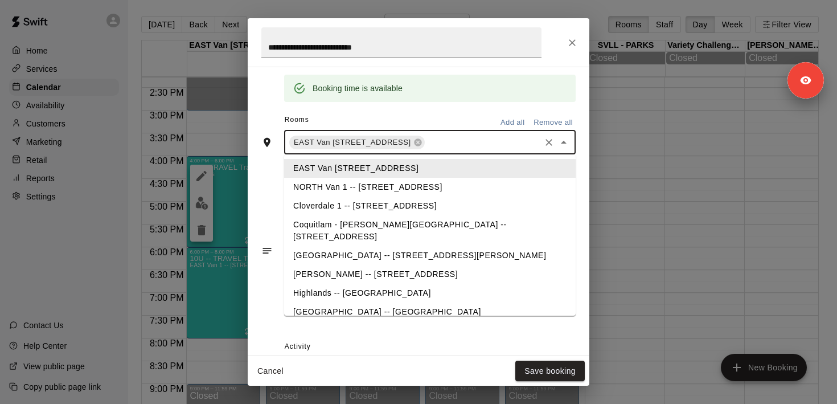
click at [506, 143] on input "text" at bounding box center [482, 142] width 112 height 14
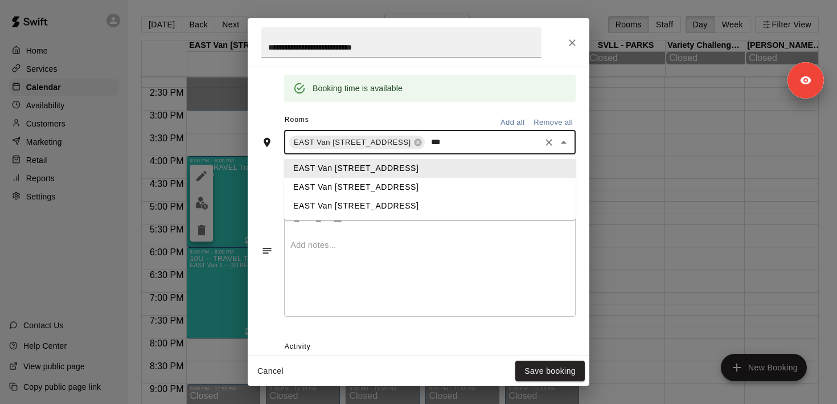
type input "****"
click at [466, 187] on li "EAST Van [STREET_ADDRESS]" at bounding box center [429, 187] width 291 height 19
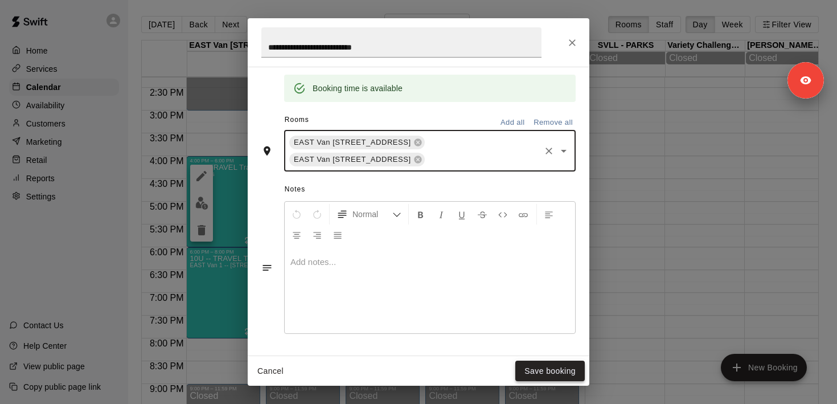
click at [534, 367] on button "Save booking" at bounding box center [549, 370] width 69 height 21
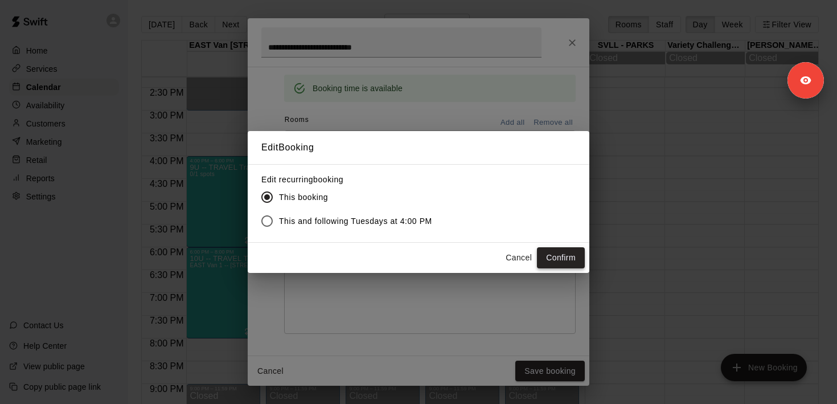
click at [568, 261] on button "Confirm" at bounding box center [561, 257] width 48 height 21
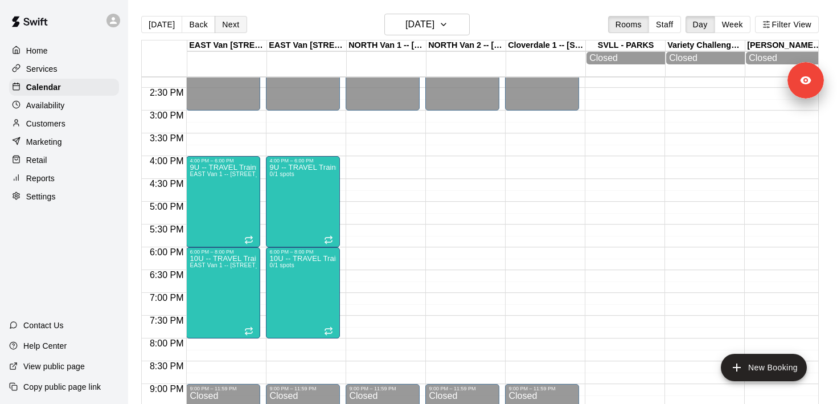
click at [240, 24] on button "Next" at bounding box center [231, 24] width 32 height 17
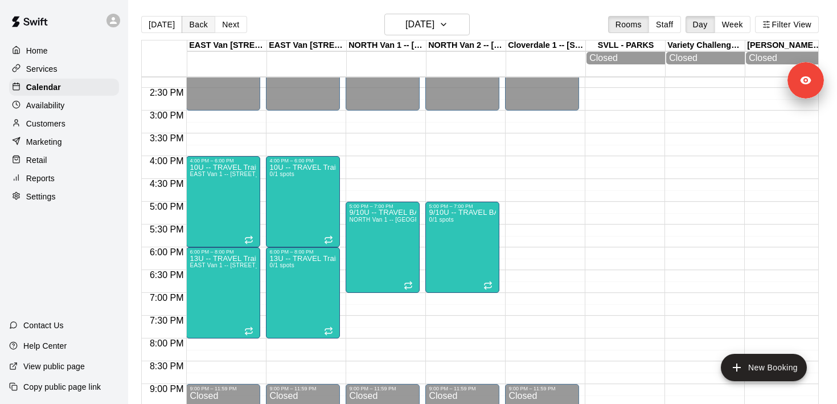
click at [198, 22] on button "Back" at bounding box center [199, 24] width 34 height 17
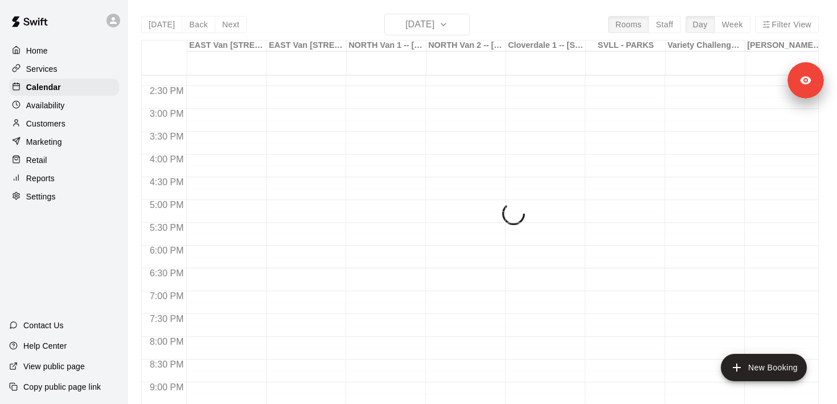
click at [402, 31] on div "Today Back Next Monday Nov 03 Rooms Staff Day Week Filter View EAST Van 1 -- 26…" at bounding box center [479, 216] width 677 height 404
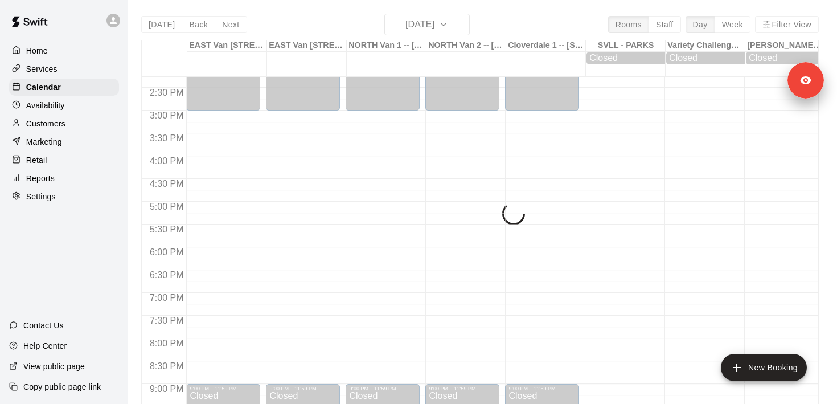
click at [415, 31] on div "Today Back Next Monday Nov 03 Rooms Staff Day Week Filter View EAST Van 1 -- 26…" at bounding box center [479, 216] width 677 height 404
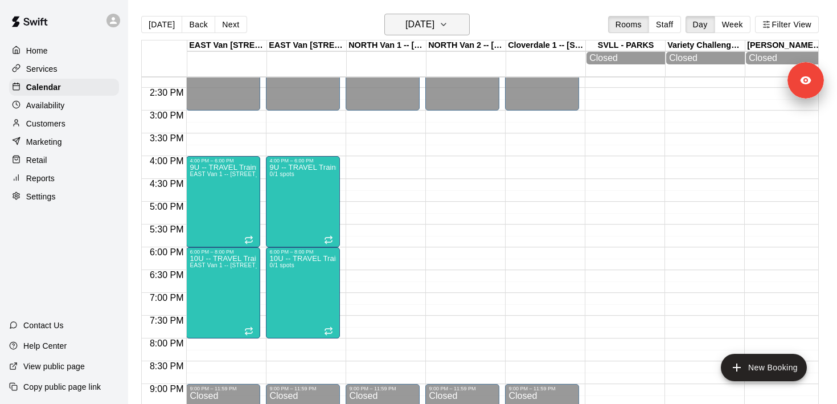
click at [424, 25] on h6 "Monday Nov 03" at bounding box center [419, 25] width 29 height 16
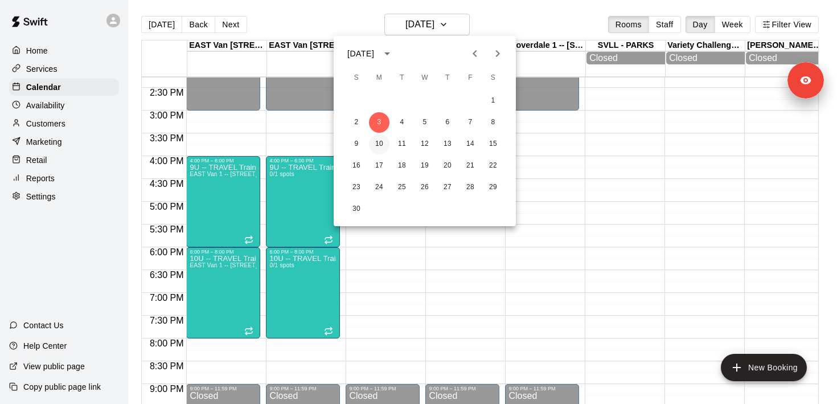
click at [382, 143] on button "10" at bounding box center [379, 144] width 20 height 20
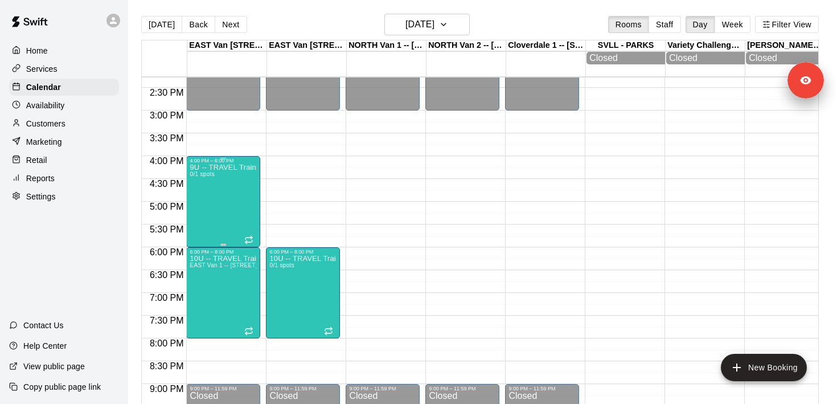
click at [248, 198] on div "9U -- TRAVEL Training MONDAYS 0/1 spots" at bounding box center [223, 365] width 67 height 404
click at [207, 178] on icon "edit" at bounding box center [202, 176] width 14 height 14
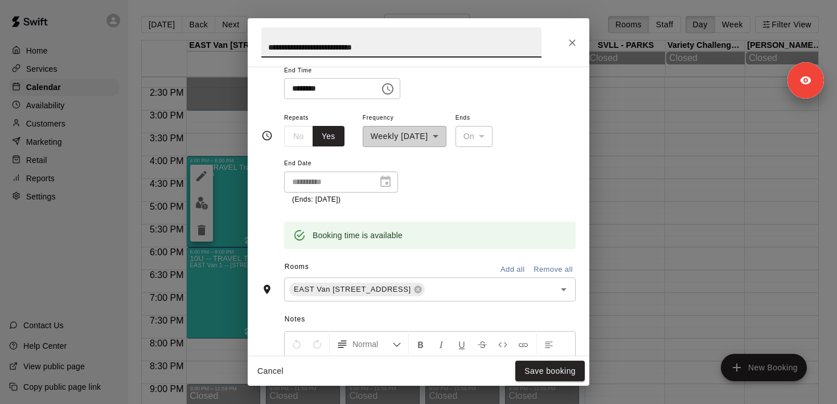
scroll to position [213, 0]
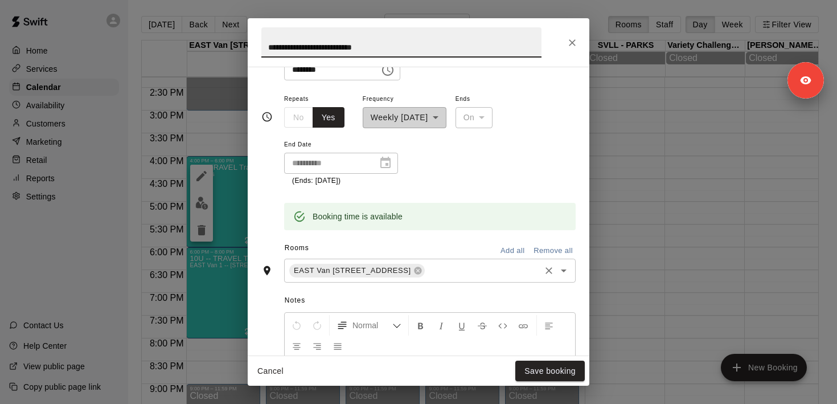
click at [484, 274] on input "text" at bounding box center [482, 270] width 112 height 14
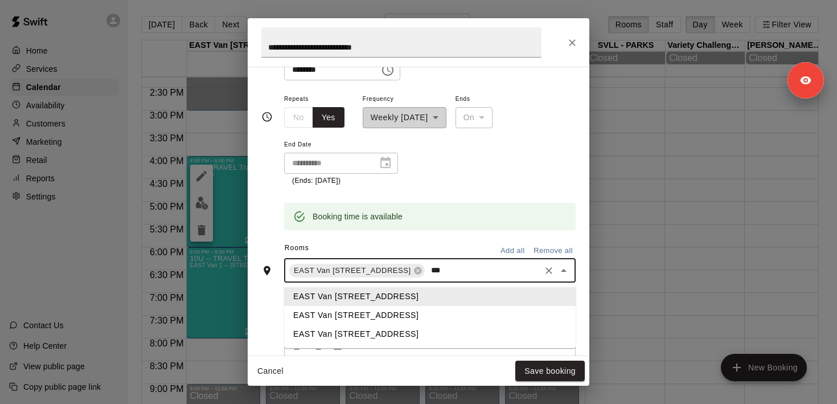
type input "****"
click at [443, 310] on li "EAST Van [STREET_ADDRESS]" at bounding box center [429, 315] width 291 height 19
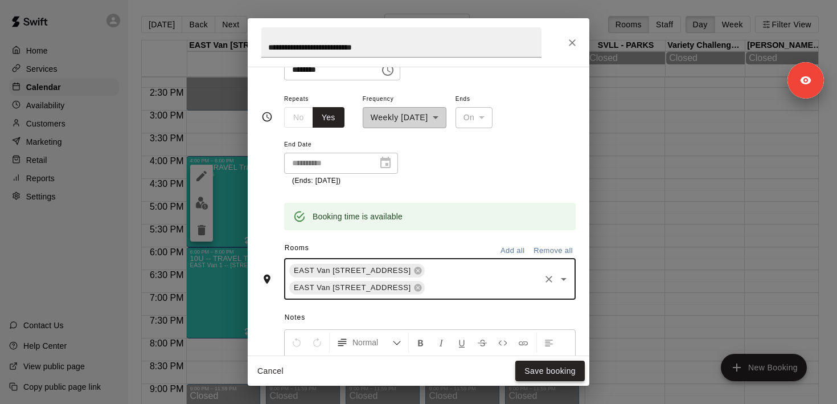
click at [539, 368] on button "Save booking" at bounding box center [549, 370] width 69 height 21
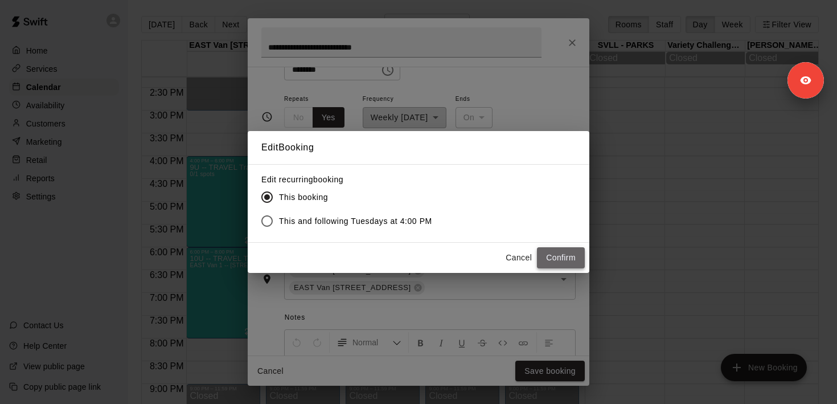
click at [557, 260] on button "Confirm" at bounding box center [561, 257] width 48 height 21
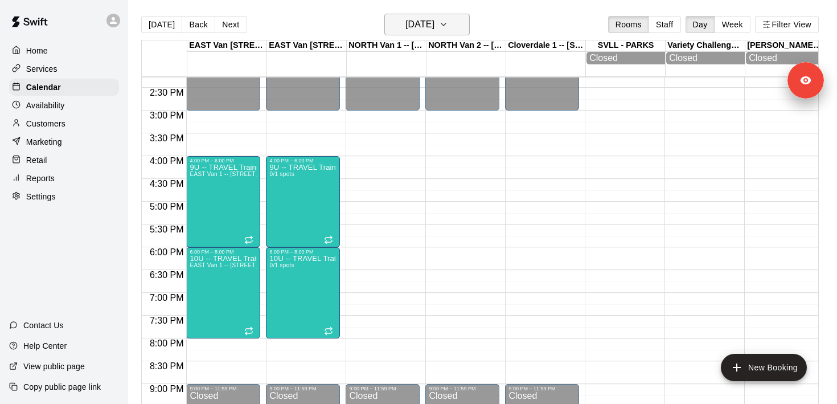
click at [416, 30] on h6 "Monday Nov 10" at bounding box center [419, 25] width 29 height 16
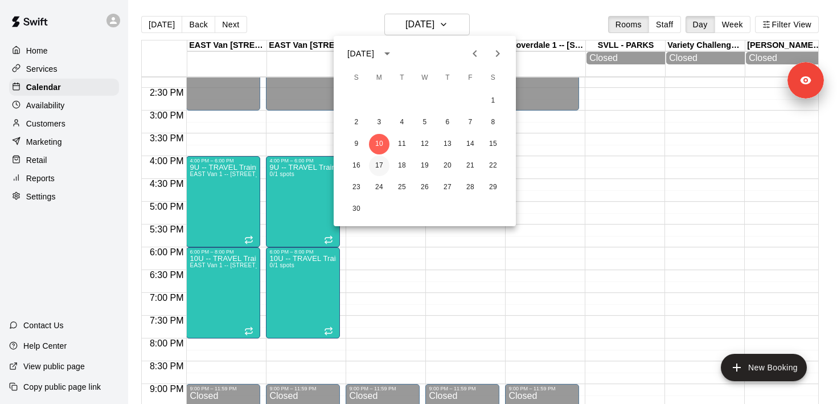
click at [383, 162] on button "17" at bounding box center [379, 165] width 20 height 20
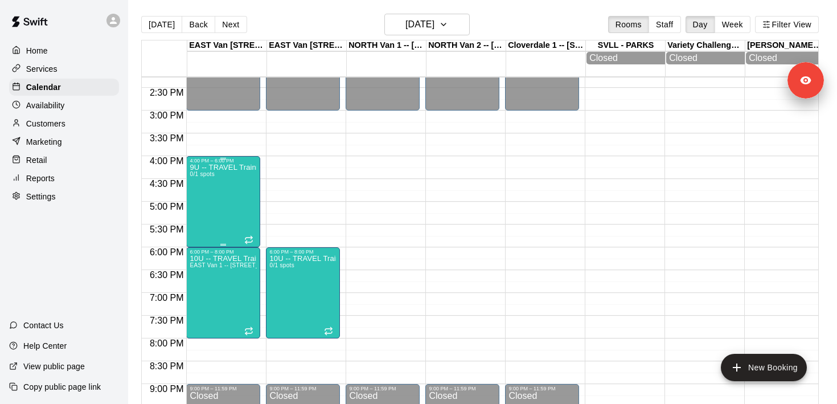
click at [239, 199] on div "9U -- TRAVEL Training MONDAYS 0/1 spots" at bounding box center [223, 365] width 67 height 404
click at [199, 174] on icon "edit" at bounding box center [202, 176] width 14 height 14
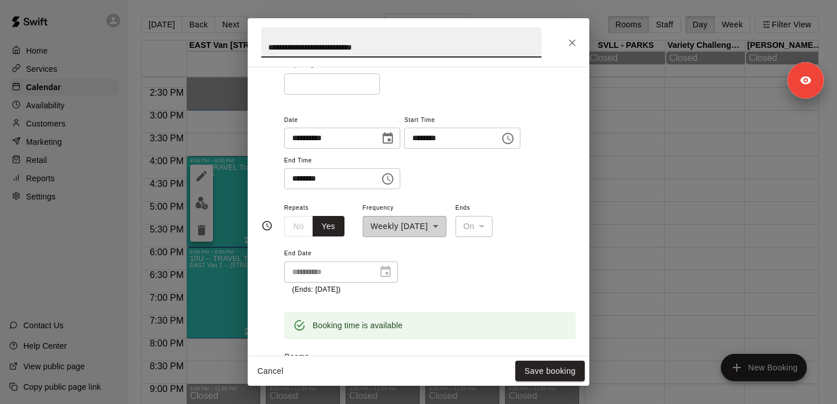
scroll to position [157, 0]
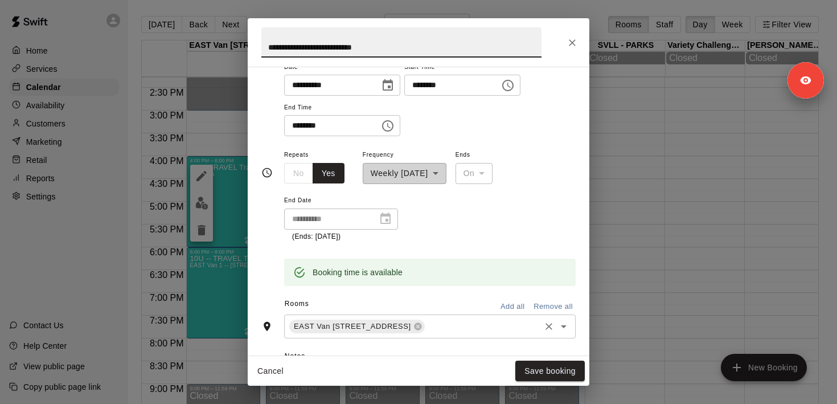
click at [477, 326] on input "text" at bounding box center [482, 326] width 112 height 14
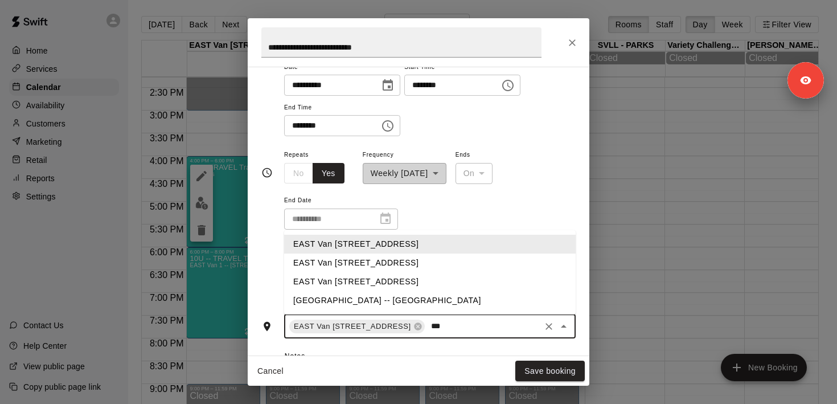
type input "****"
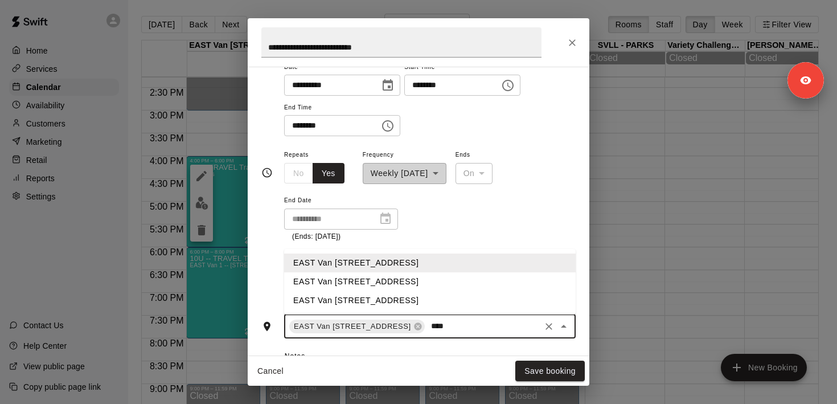
click at [451, 285] on li "EAST Van [STREET_ADDRESS]" at bounding box center [429, 281] width 291 height 19
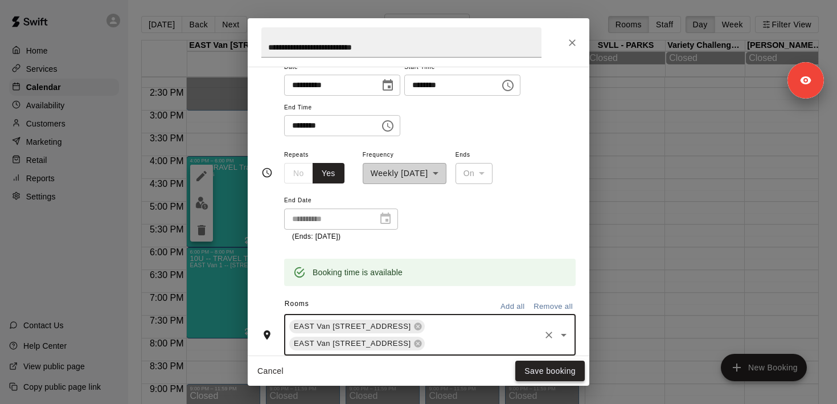
click at [550, 372] on button "Save booking" at bounding box center [549, 370] width 69 height 21
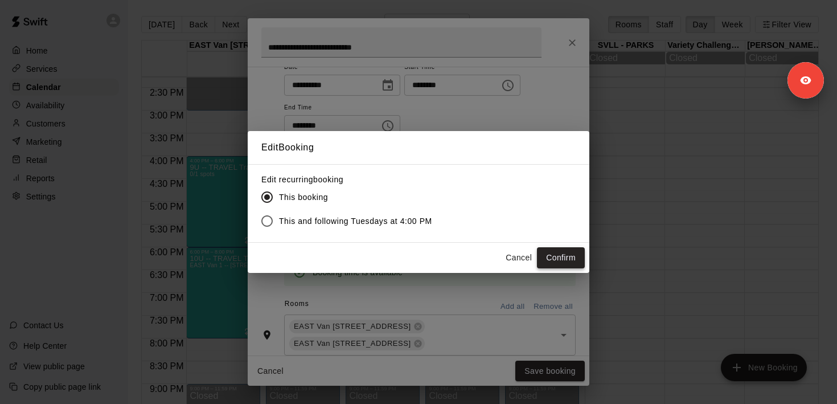
click at [552, 252] on button "Confirm" at bounding box center [561, 257] width 48 height 21
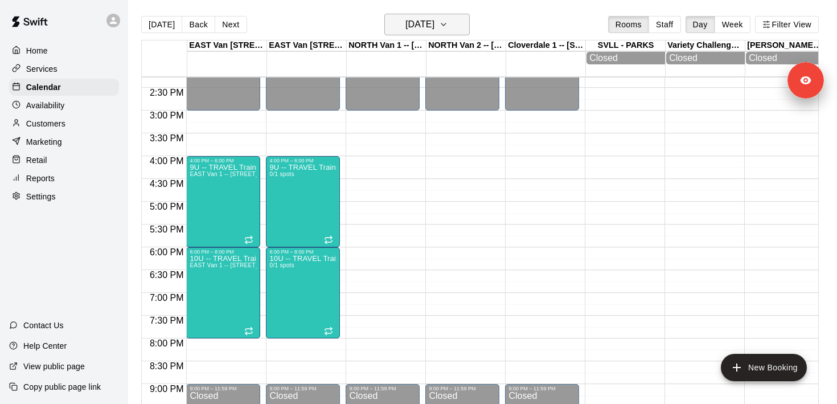
click at [405, 28] on h6 "Monday Nov 17" at bounding box center [419, 25] width 29 height 16
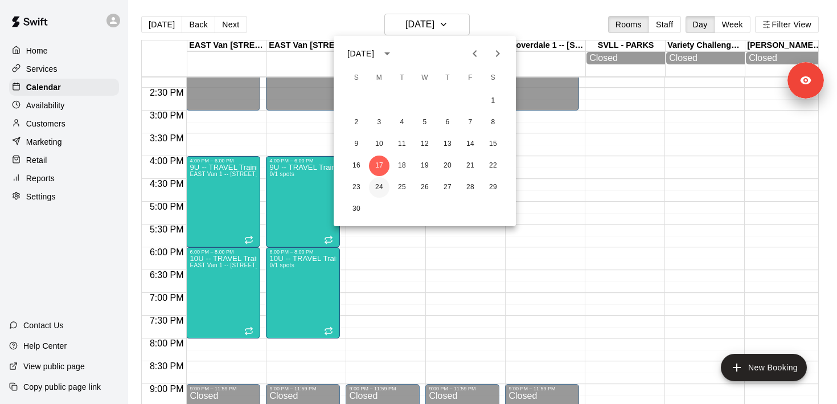
click at [379, 182] on button "24" at bounding box center [379, 187] width 20 height 20
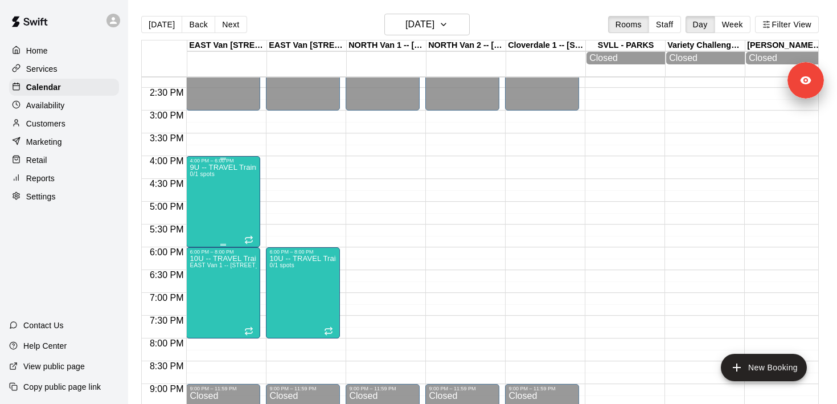
click at [224, 191] on div "9U -- TRAVEL Training MONDAYS 0/1 spots" at bounding box center [223, 365] width 67 height 404
click at [199, 176] on icon "edit" at bounding box center [201, 176] width 10 height 10
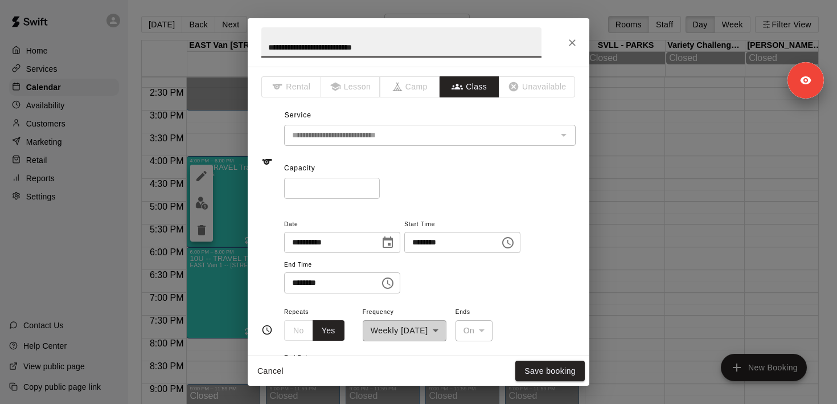
scroll to position [191, 0]
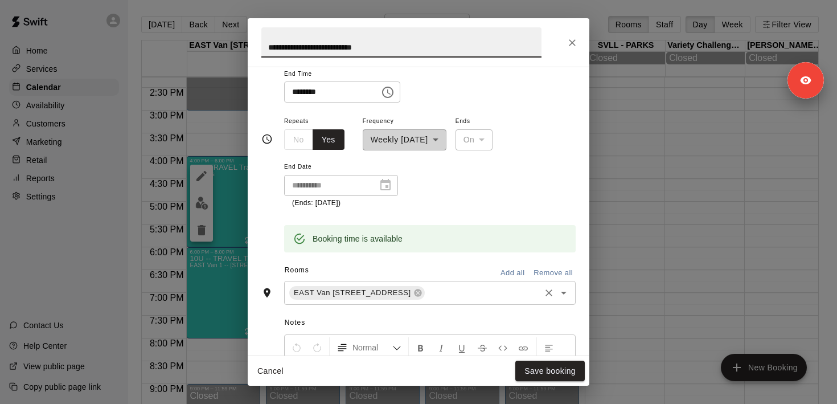
click at [475, 291] on input "text" at bounding box center [482, 292] width 112 height 14
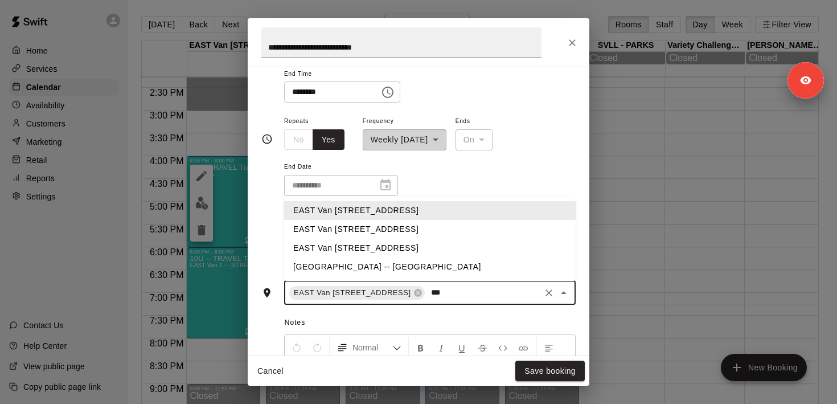
type input "****"
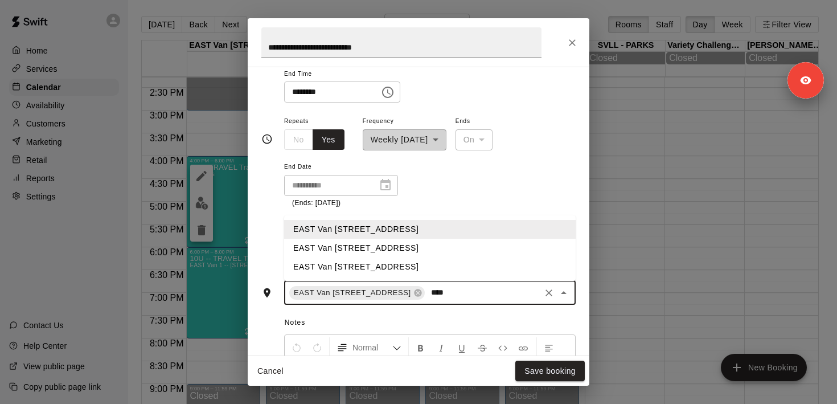
click at [441, 248] on li "EAST Van [STREET_ADDRESS]" at bounding box center [429, 248] width 291 height 19
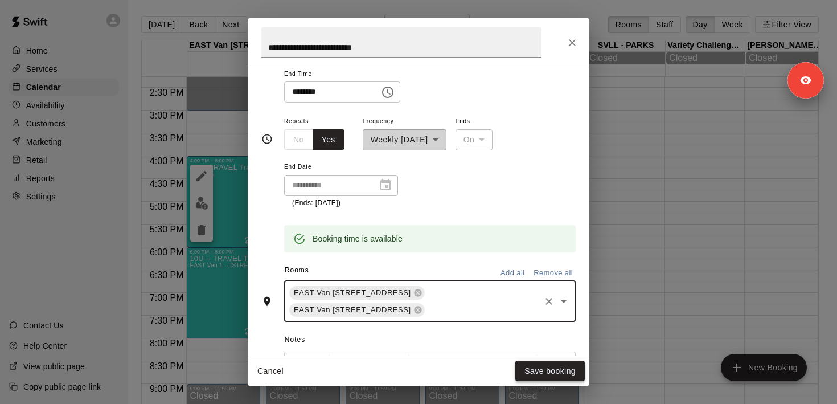
click at [527, 360] on button "Save booking" at bounding box center [549, 370] width 69 height 21
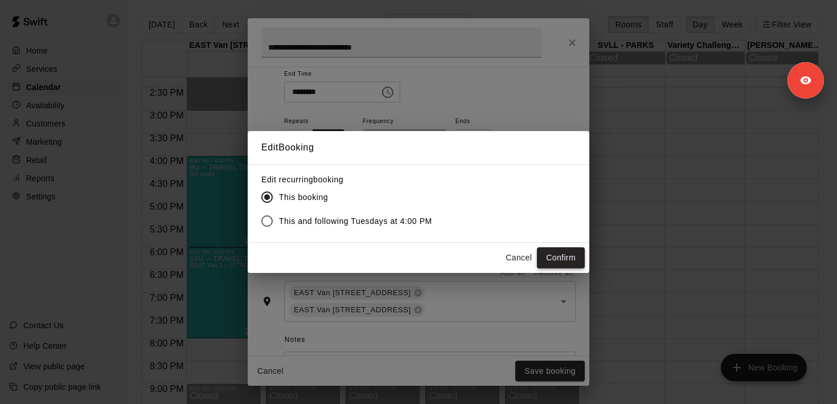
click at [561, 258] on button "Confirm" at bounding box center [561, 257] width 48 height 21
